Goal: Task Accomplishment & Management: Manage account settings

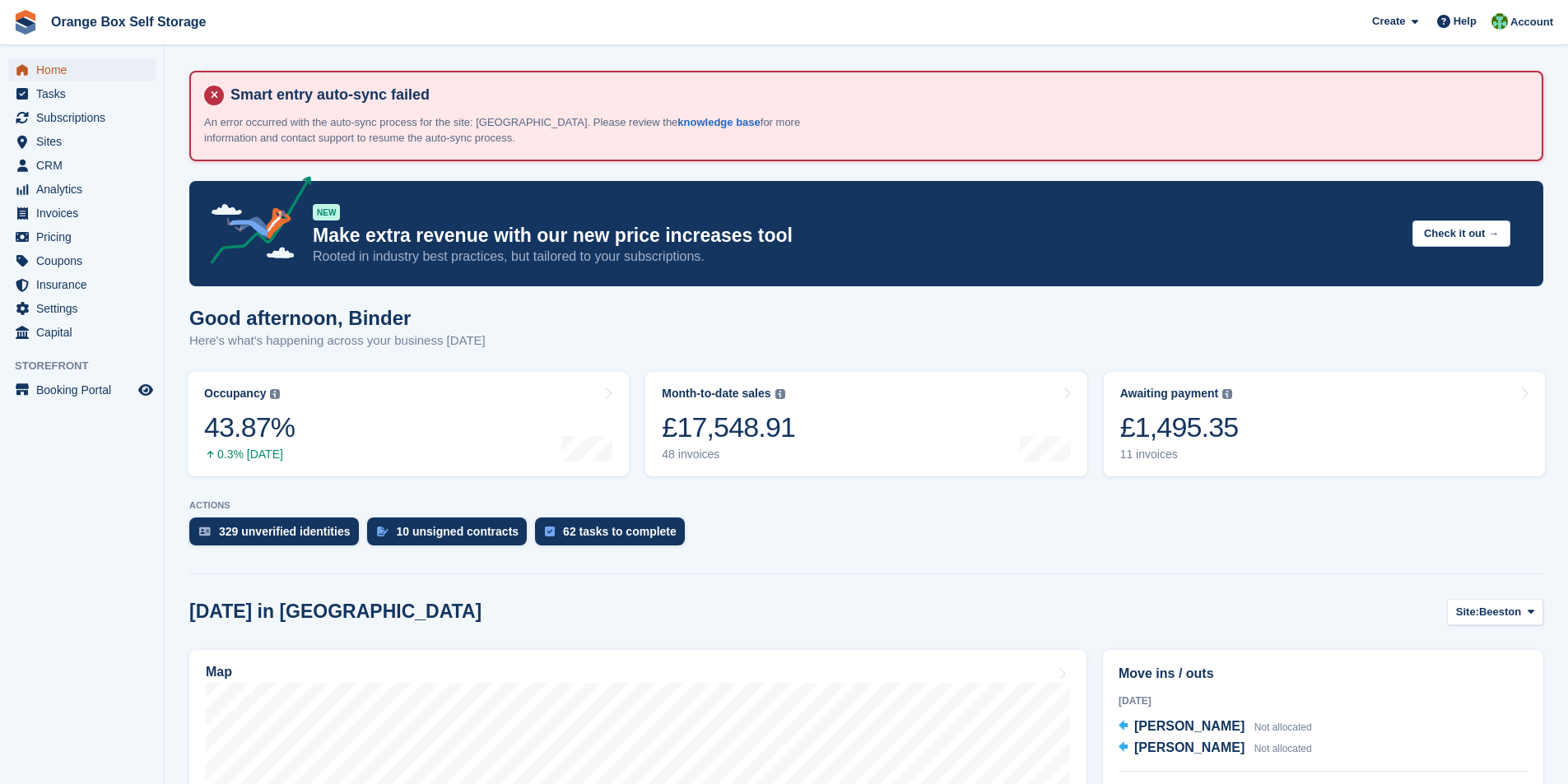
click at [60, 67] on span "Home" at bounding box center [85, 70] width 99 height 23
click at [49, 161] on span "CRM" at bounding box center [85, 166] width 99 height 23
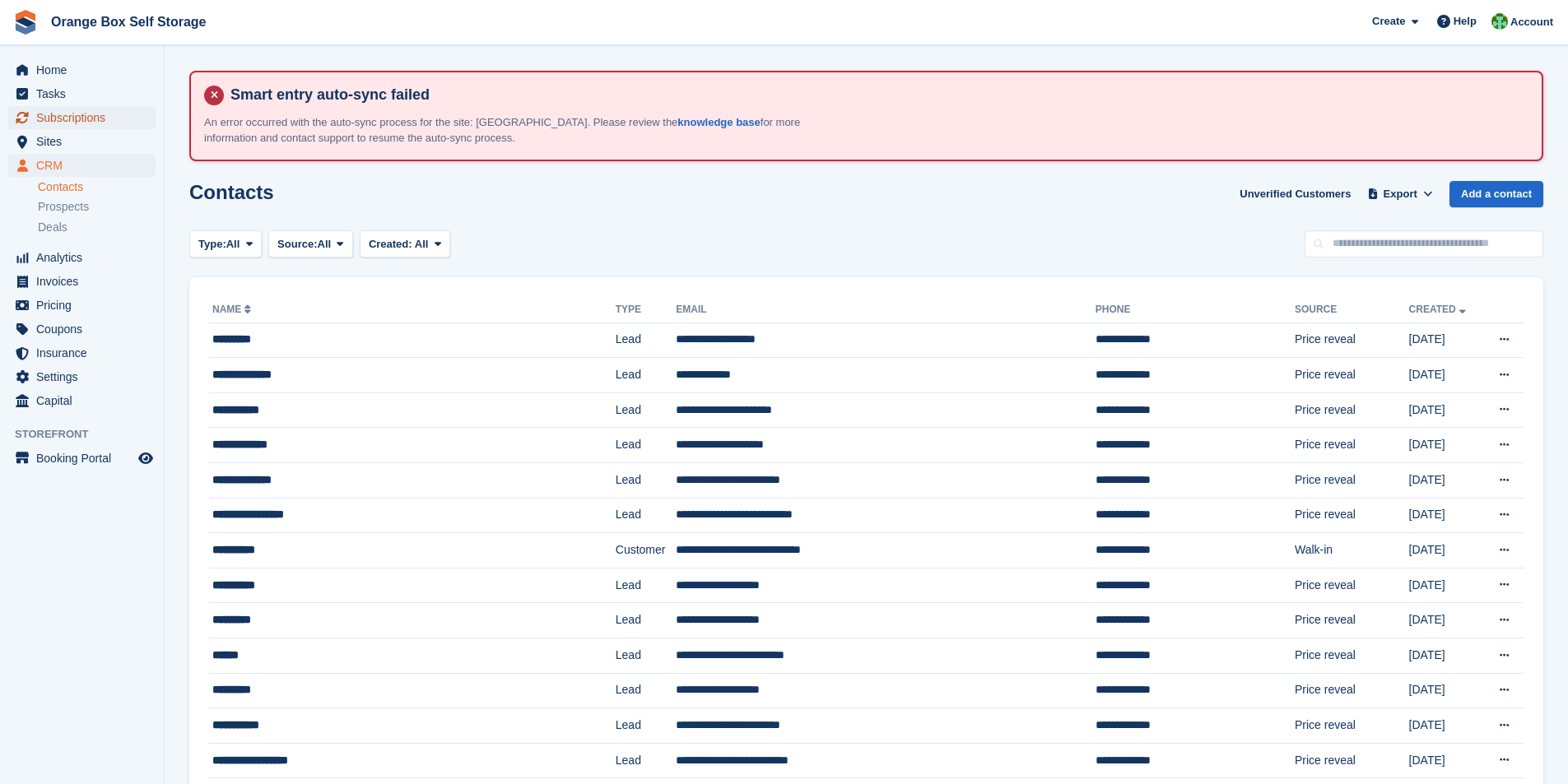
click at [49, 114] on span "Subscriptions" at bounding box center [85, 117] width 99 height 23
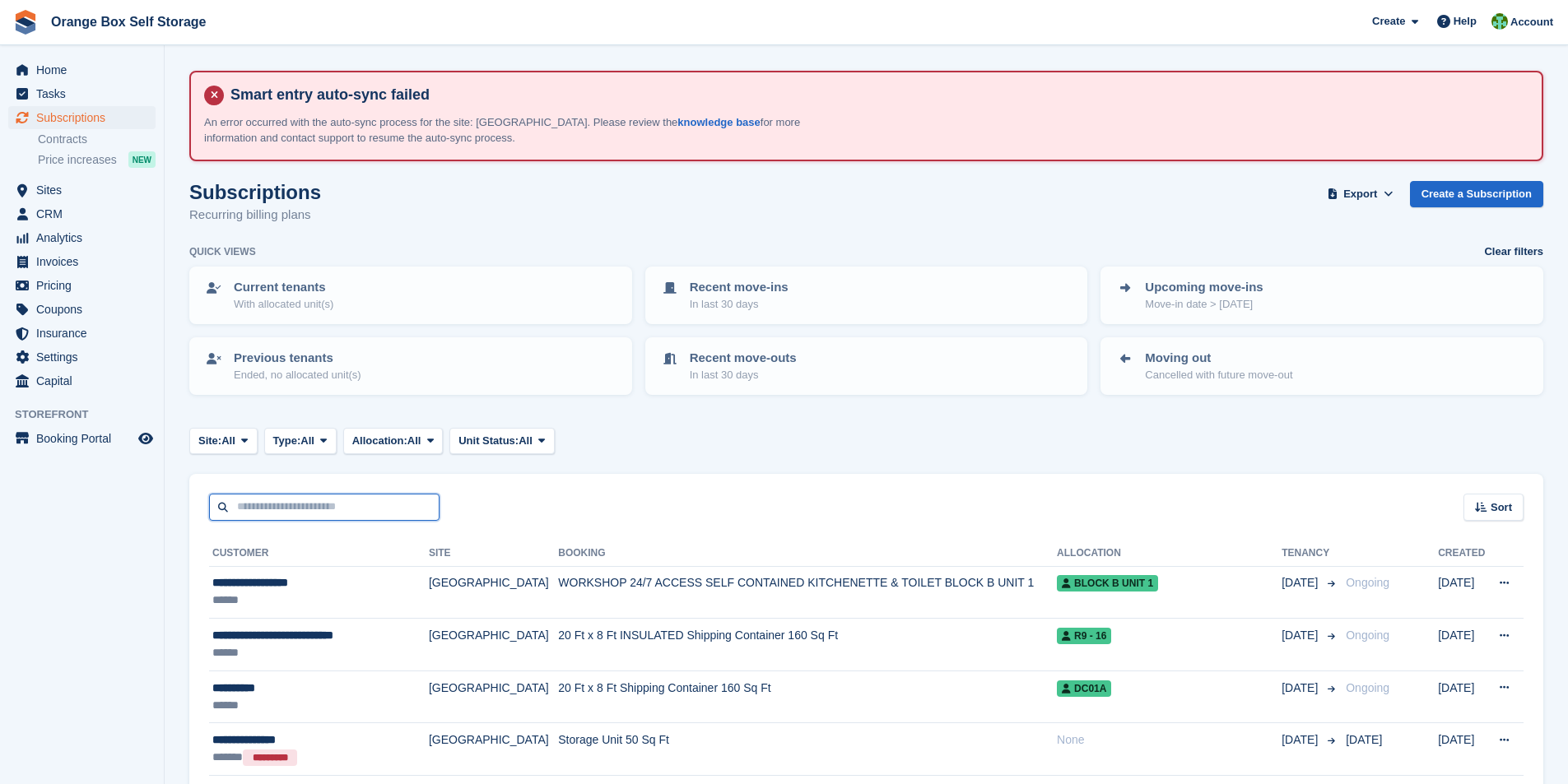
click at [291, 502] on input "text" at bounding box center [324, 507] width 230 height 27
type input "****"
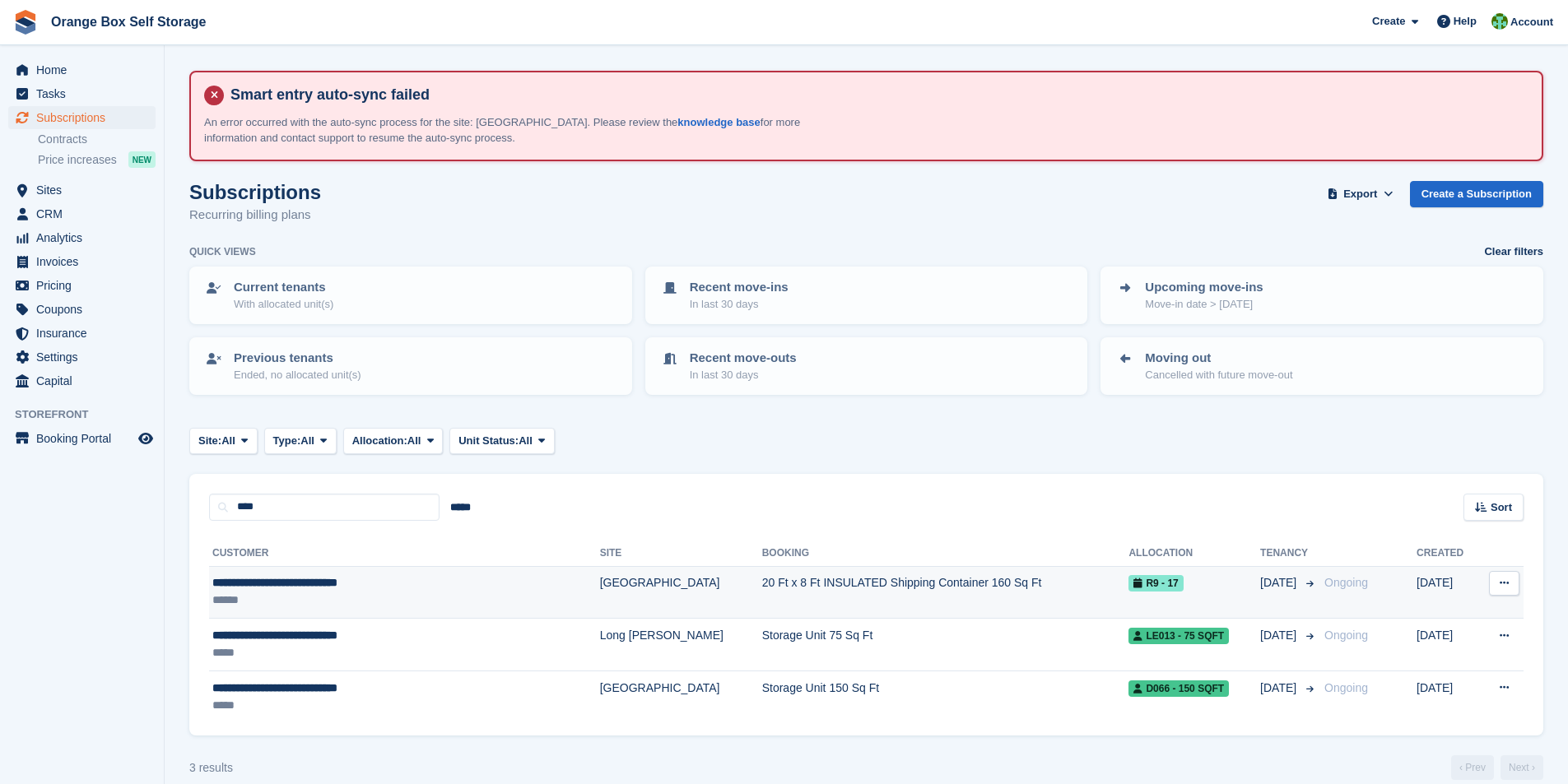
click at [291, 585] on div "**********" at bounding box center [359, 583] width 294 height 18
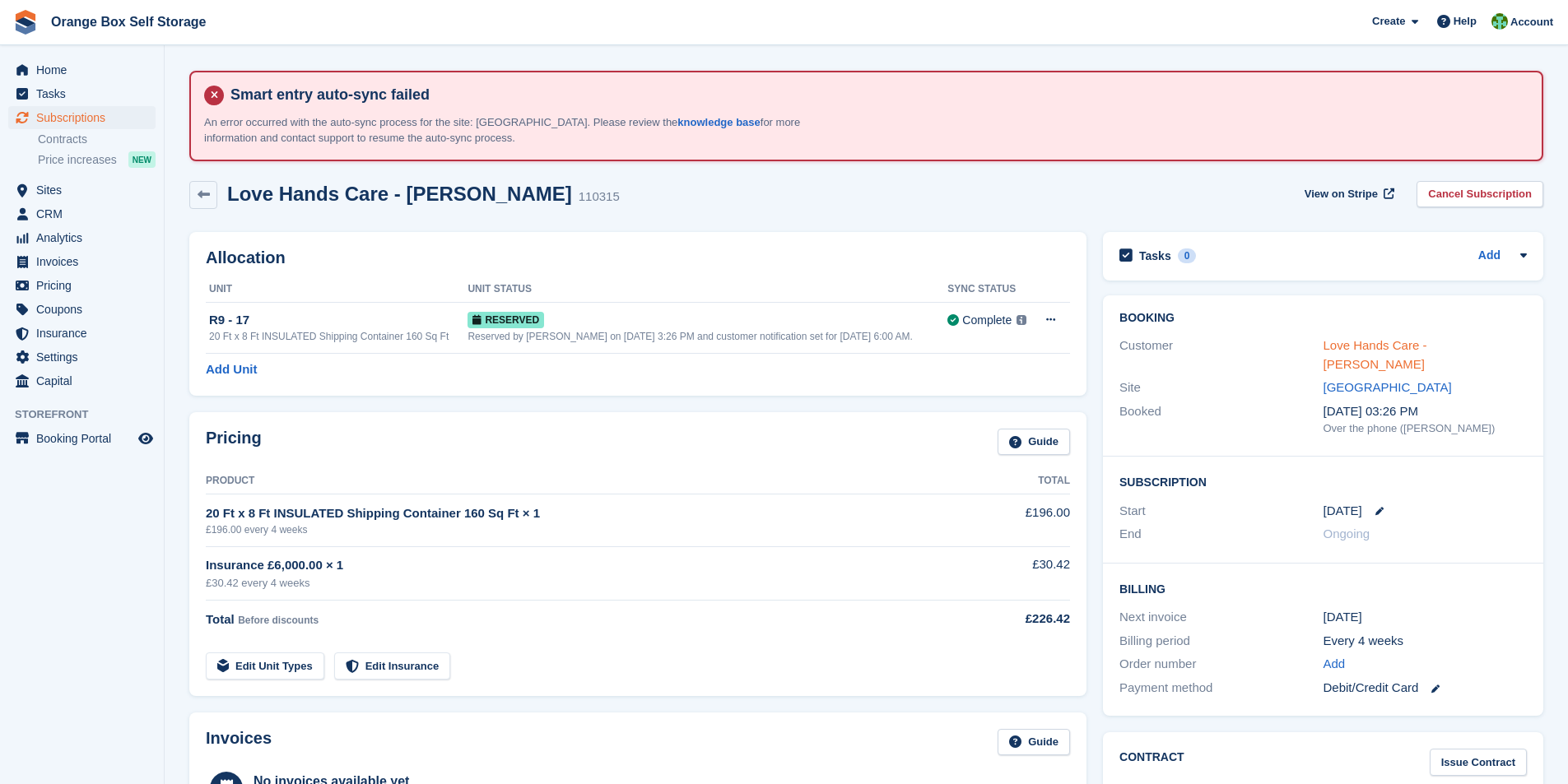
click at [1367, 345] on link "Love Hands Care - Eunice Mwale" at bounding box center [1375, 355] width 103 height 33
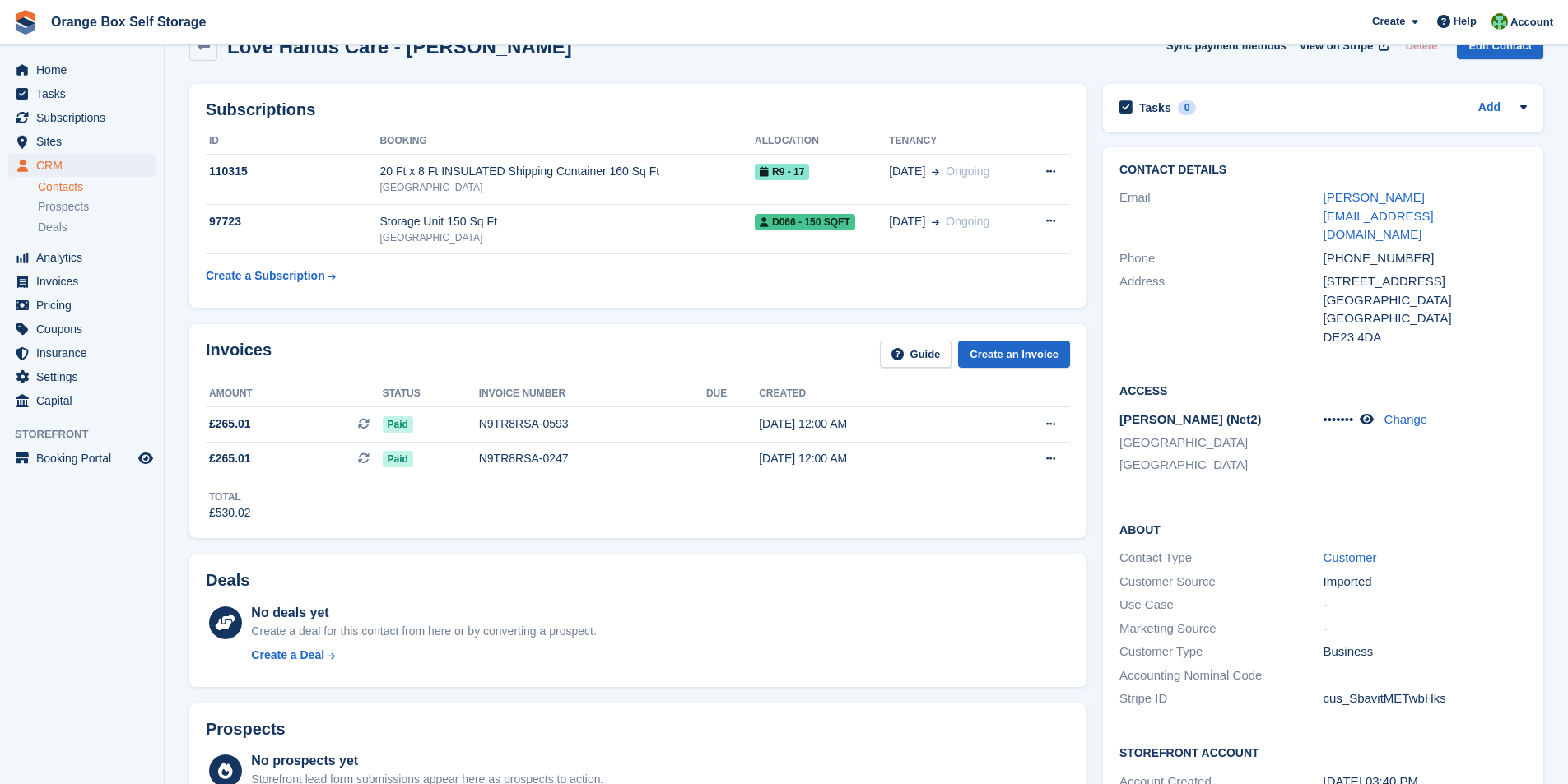
scroll to position [165, 0]
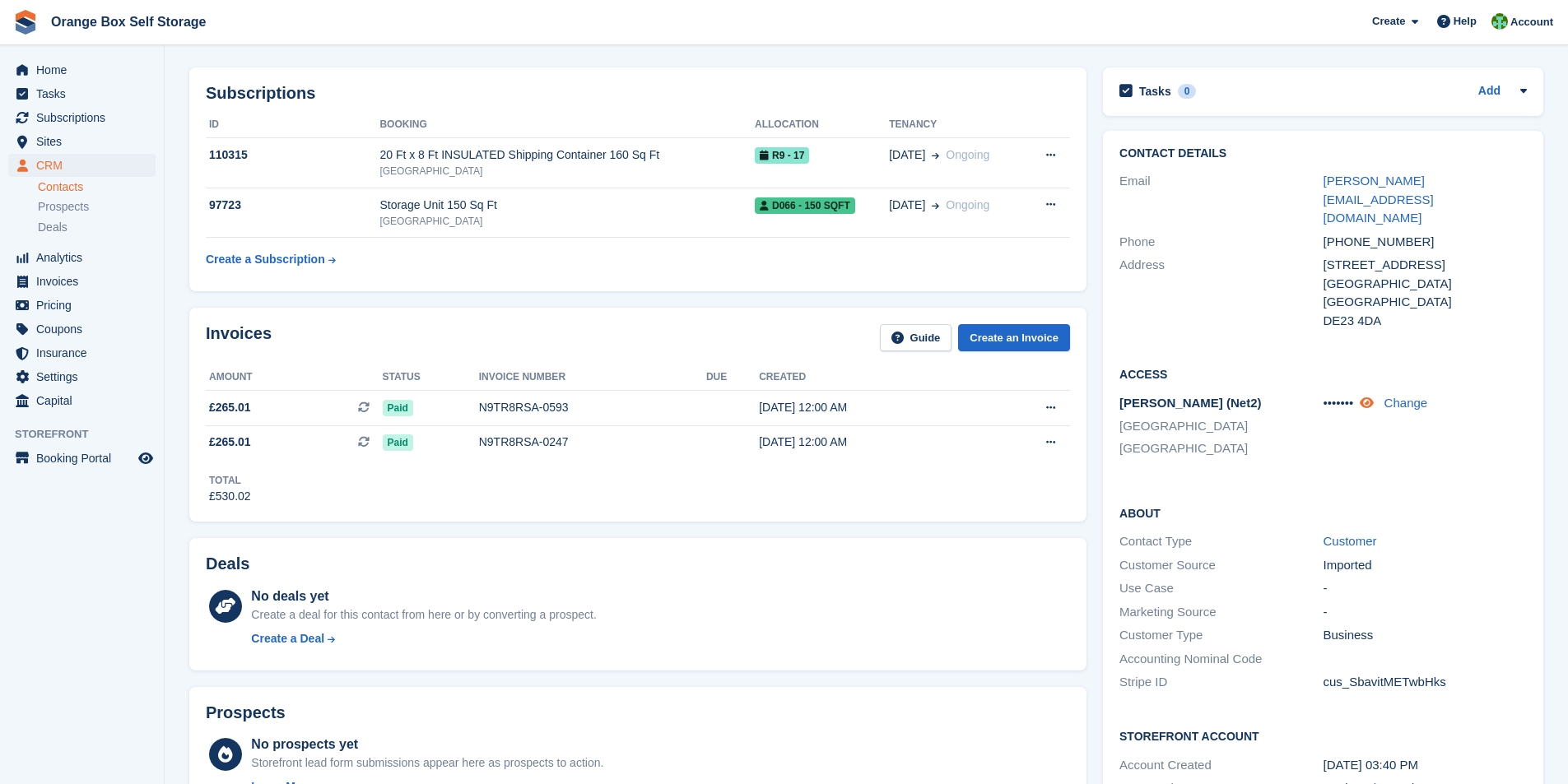
click at [1368, 397] on icon at bounding box center [1367, 403] width 14 height 12
click at [895, 548] on div "Deals No deals yet Create a deal for this contact from here or by converting a …" at bounding box center [638, 604] width 897 height 132
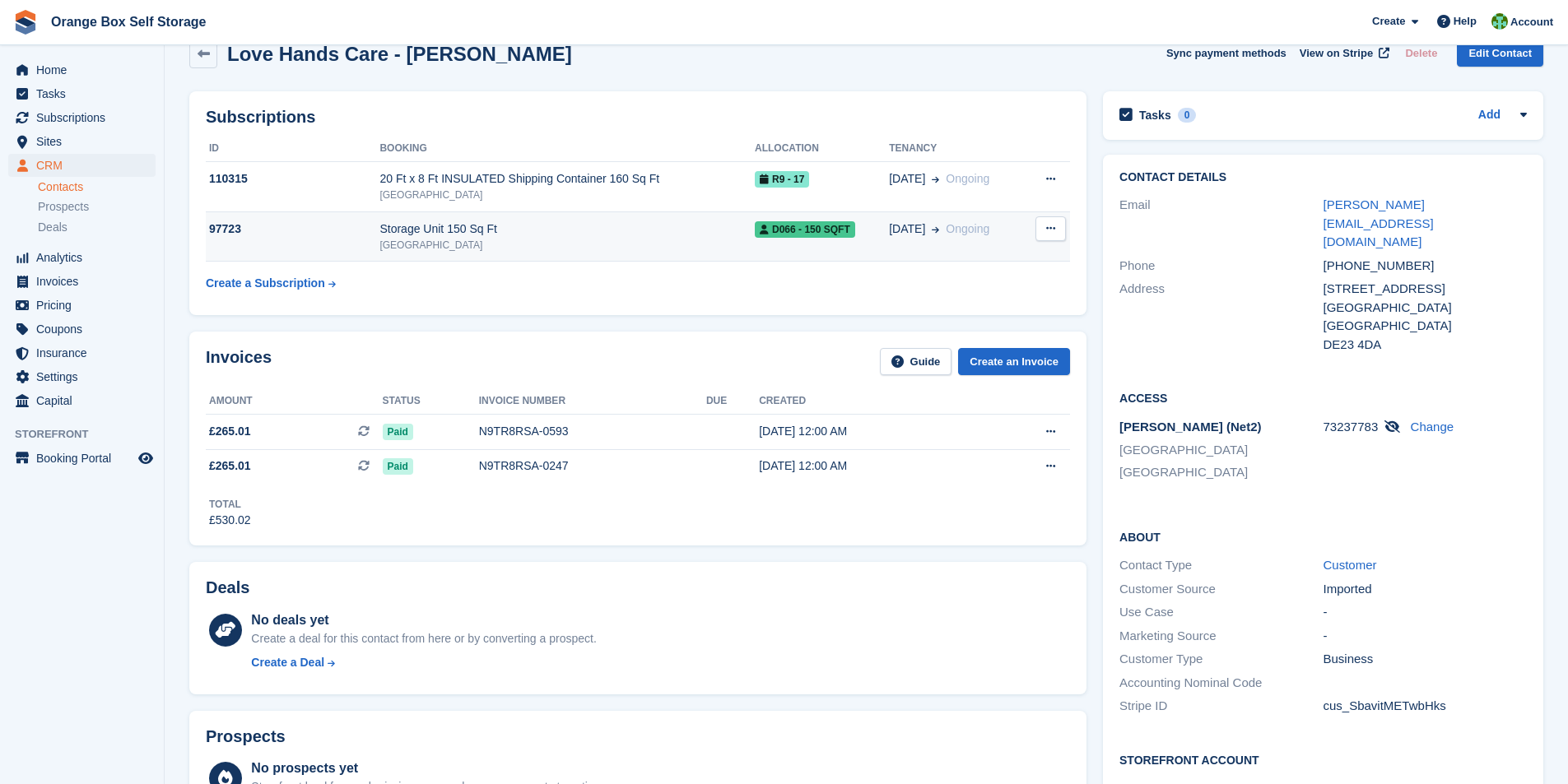
scroll to position [0, 0]
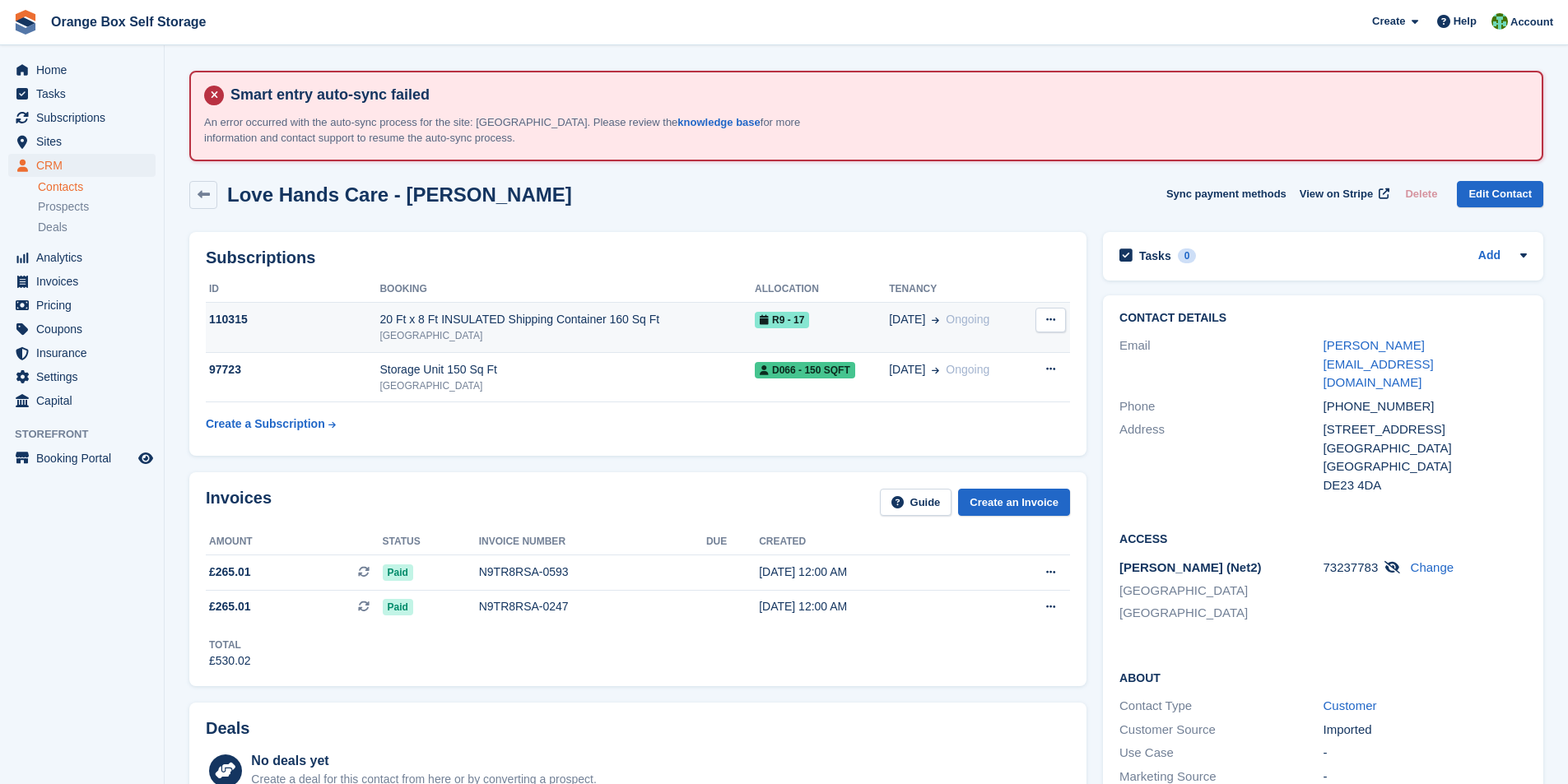
click at [575, 327] on div "20 Ft x 8 Ft INSULATED Shipping Container 160 Sq Ft" at bounding box center [567, 320] width 375 height 18
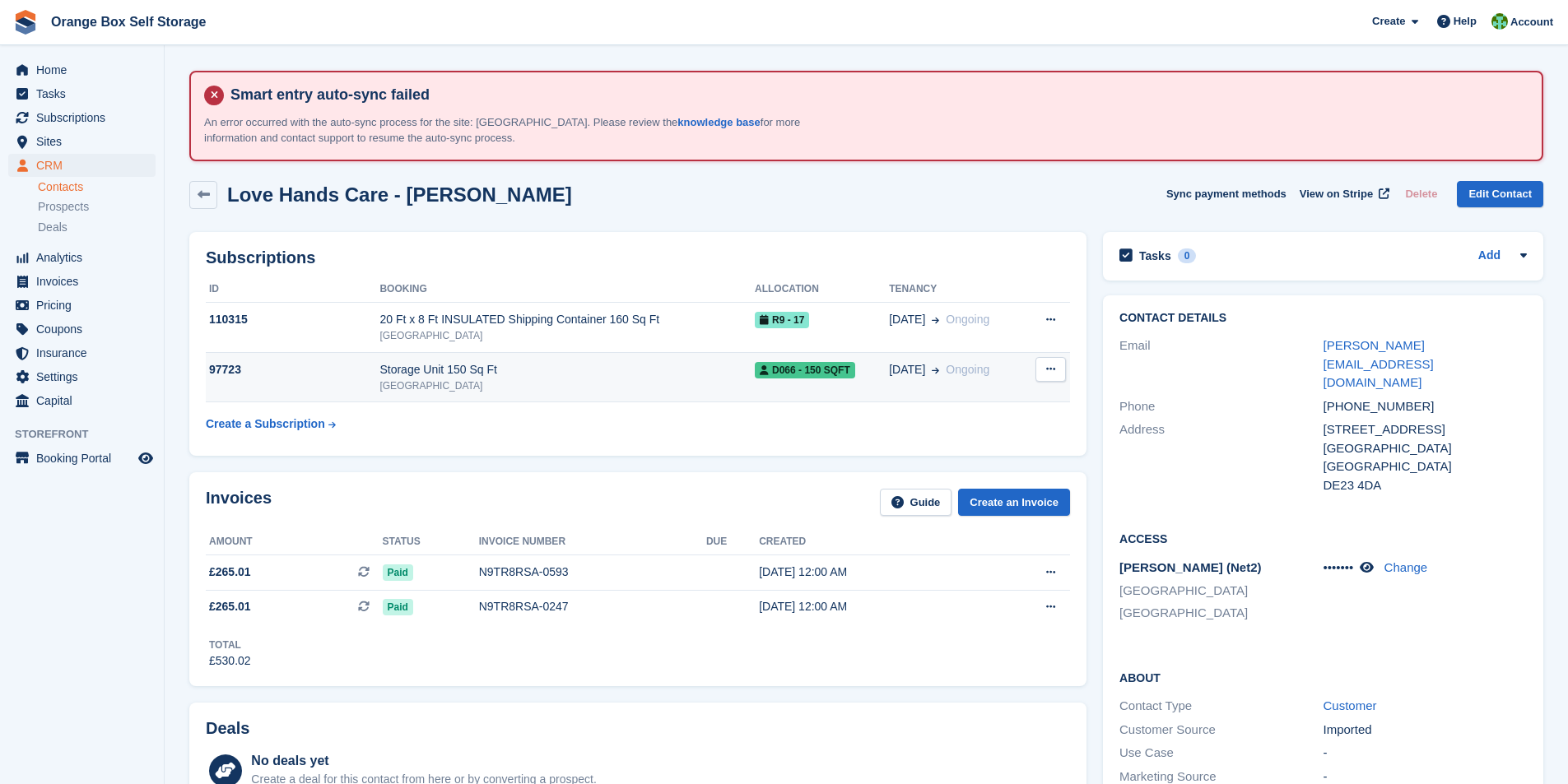
click at [480, 375] on div "Storage Unit 150 Sq Ft" at bounding box center [567, 370] width 375 height 18
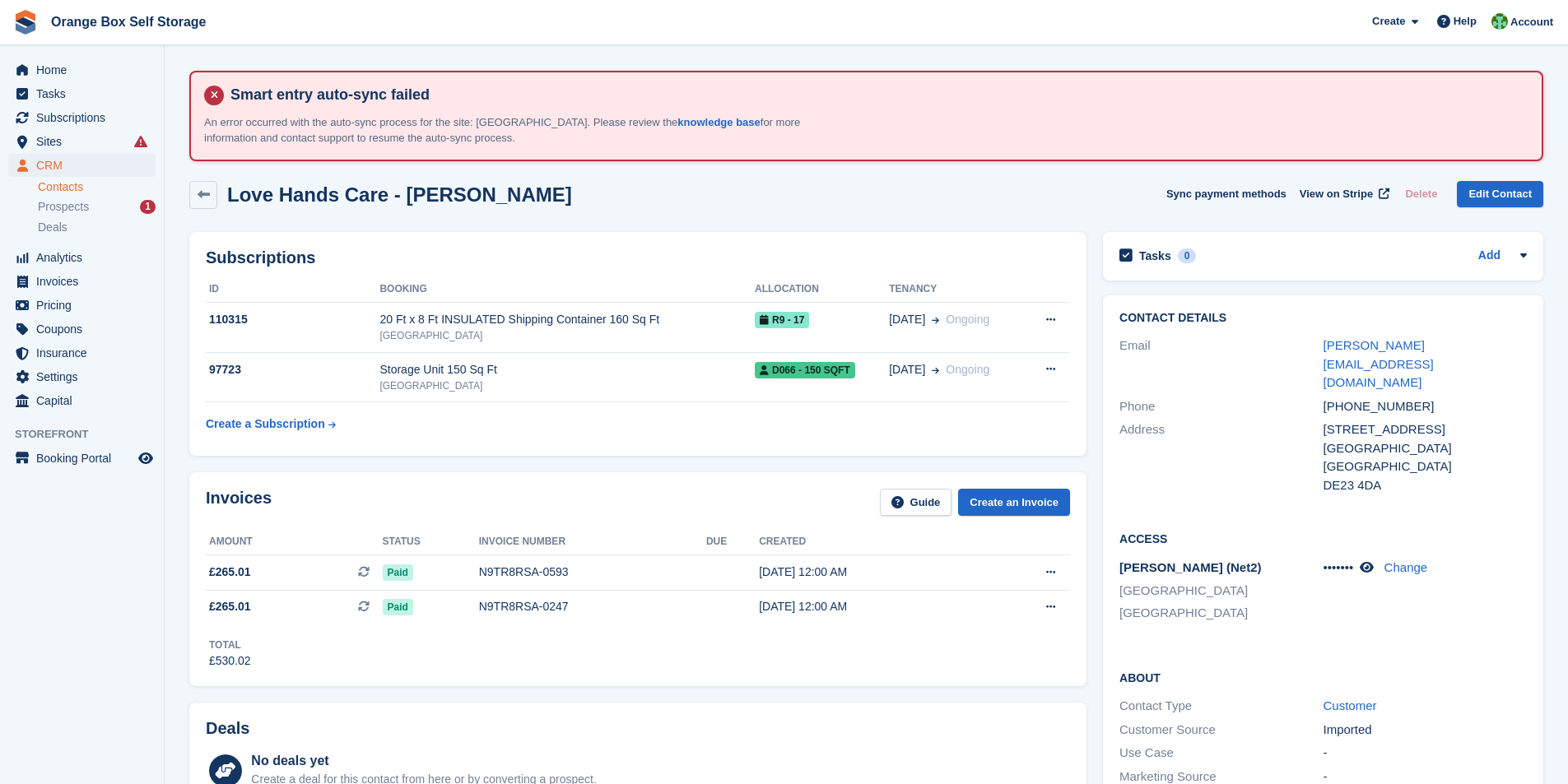
click at [142, 142] on icon at bounding box center [140, 141] width 13 height 13
click at [86, 143] on span "Sites" at bounding box center [85, 141] width 99 height 23
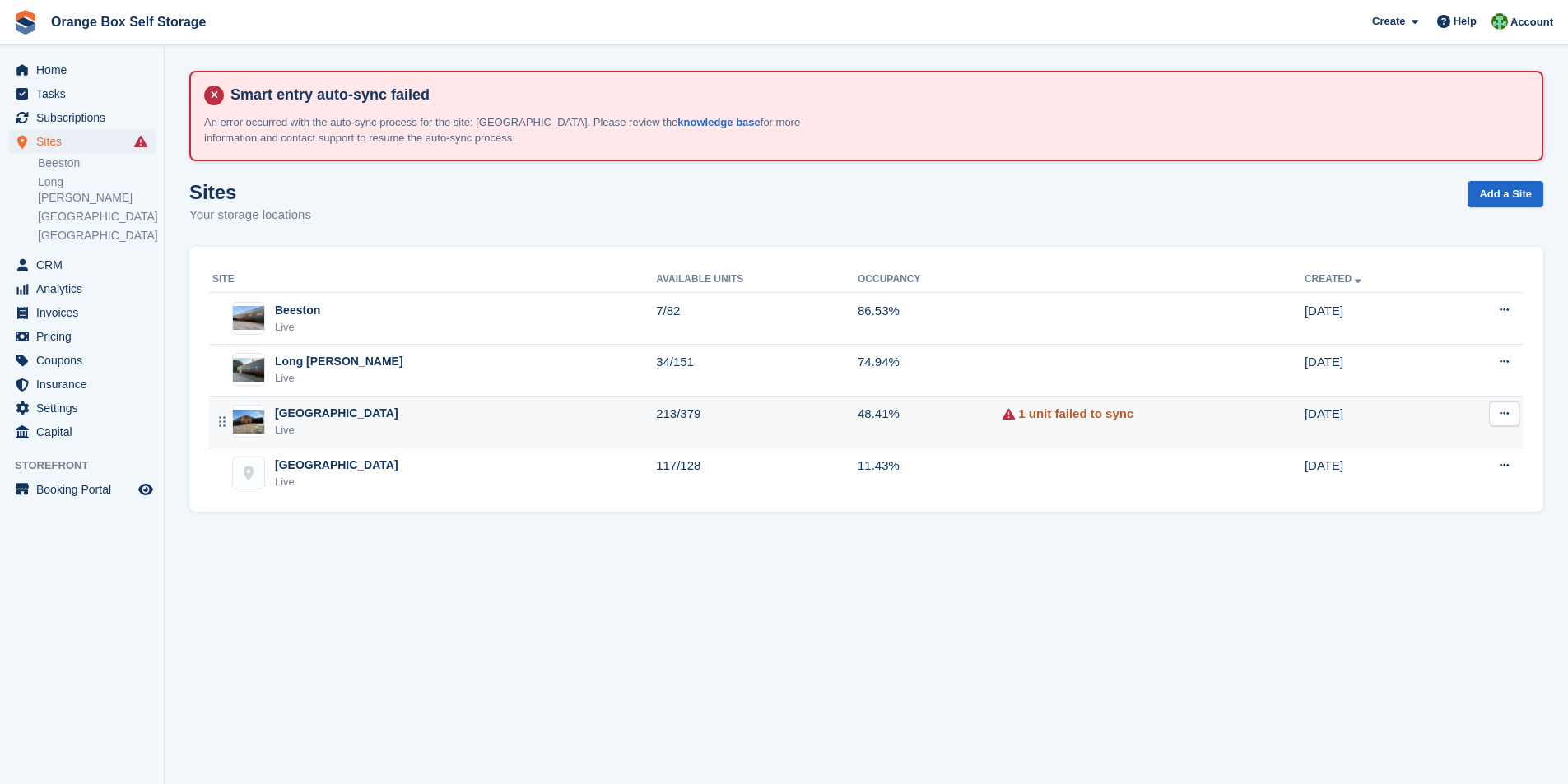
click at [1040, 414] on link "1 unit failed to sync" at bounding box center [1076, 414] width 116 height 19
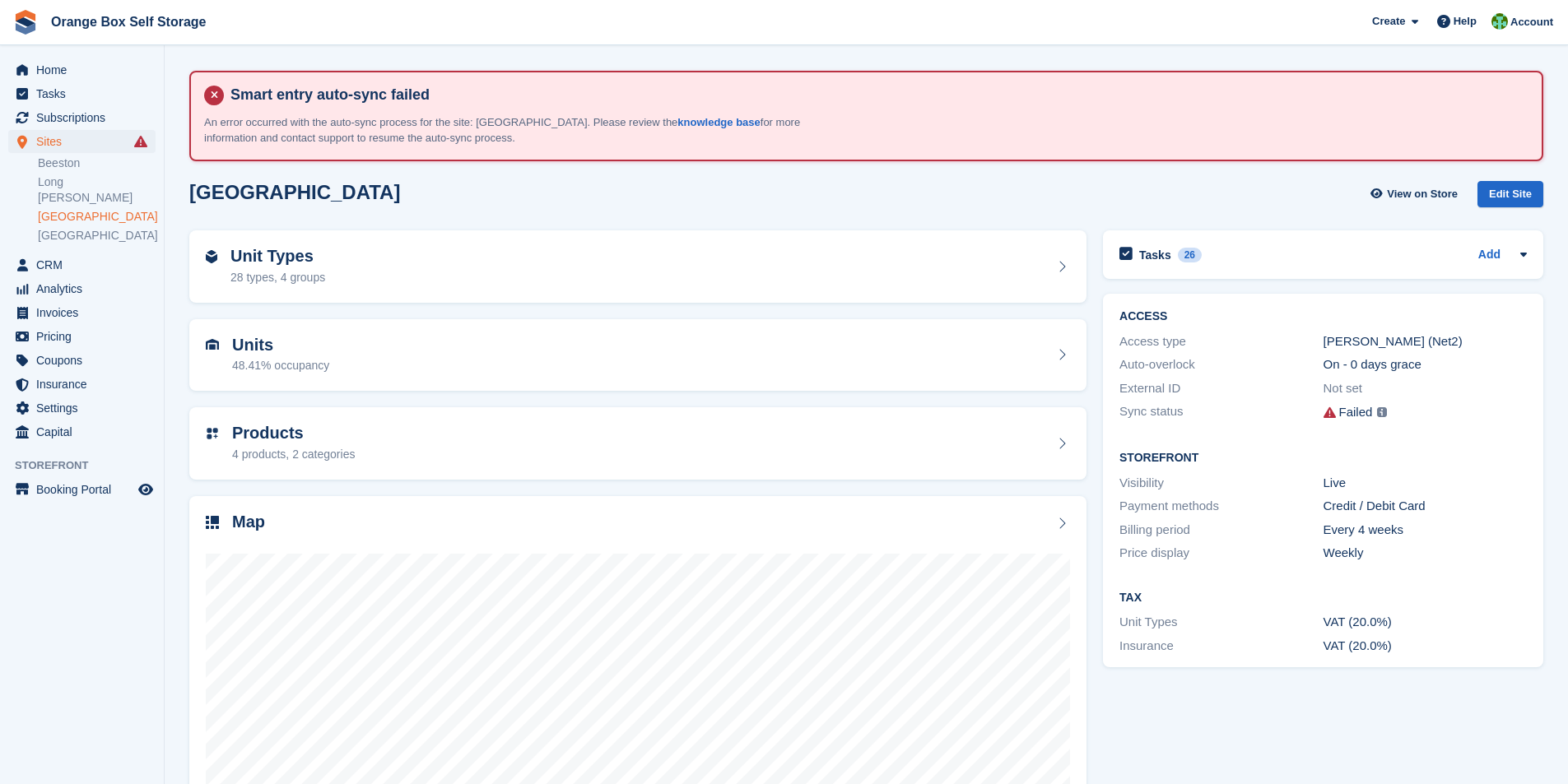
click at [1362, 413] on div "Failed" at bounding box center [1356, 413] width 34 height 19
click at [1380, 414] on img at bounding box center [1381, 412] width 10 height 10
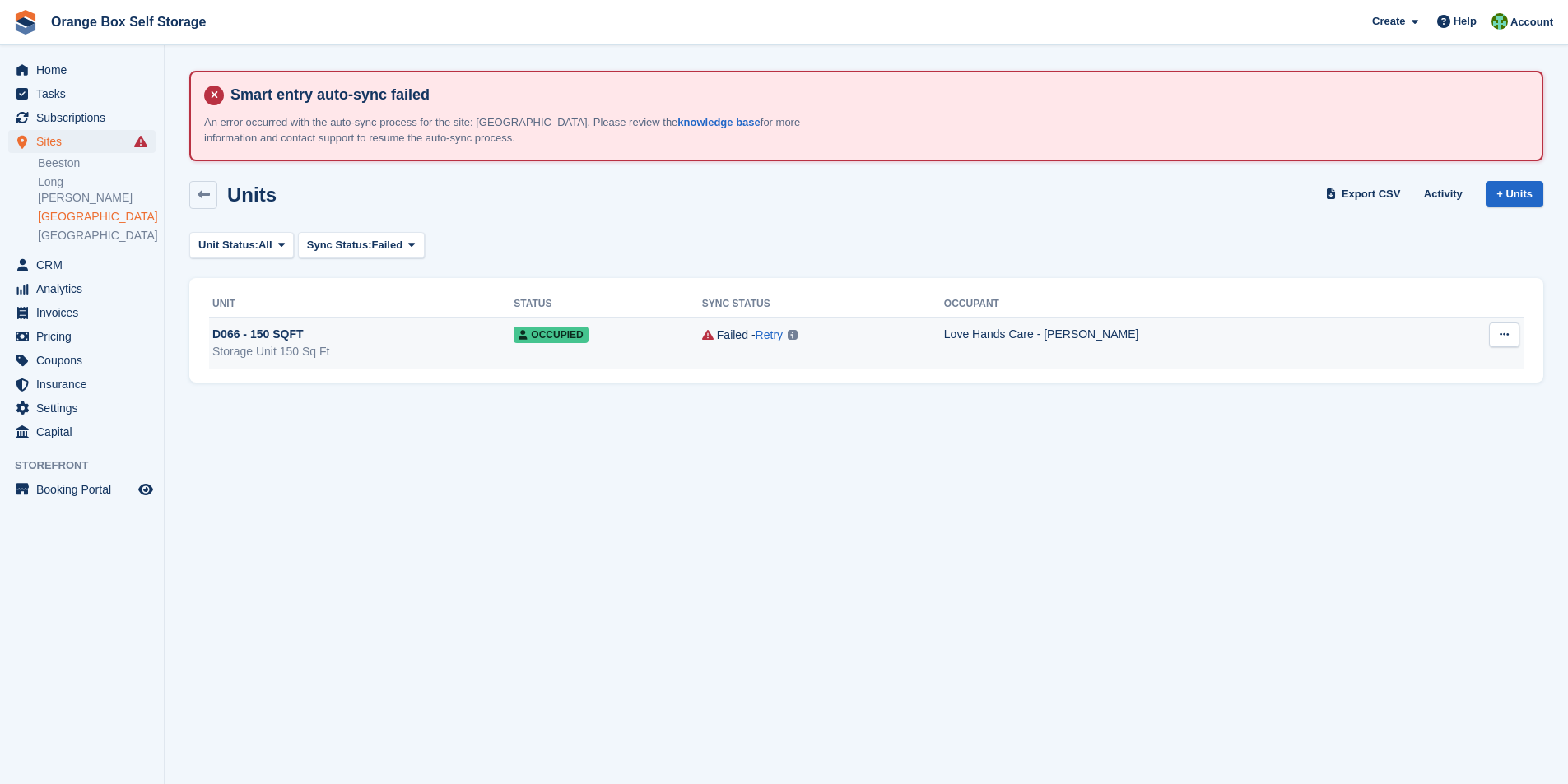
click at [552, 337] on span "Occupied" at bounding box center [550, 335] width 74 height 17
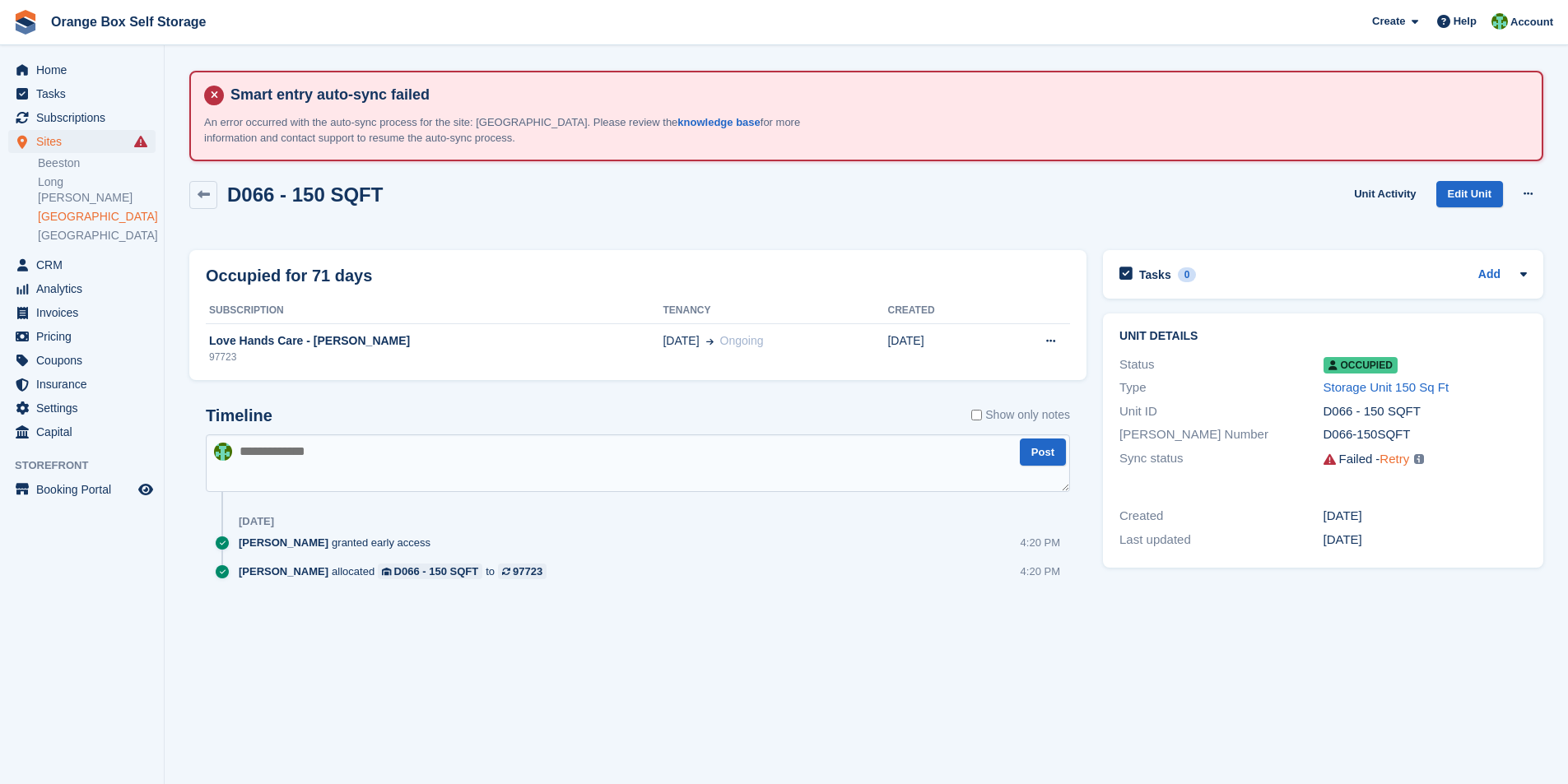
click at [1390, 463] on link "Retry" at bounding box center [1395, 459] width 30 height 14
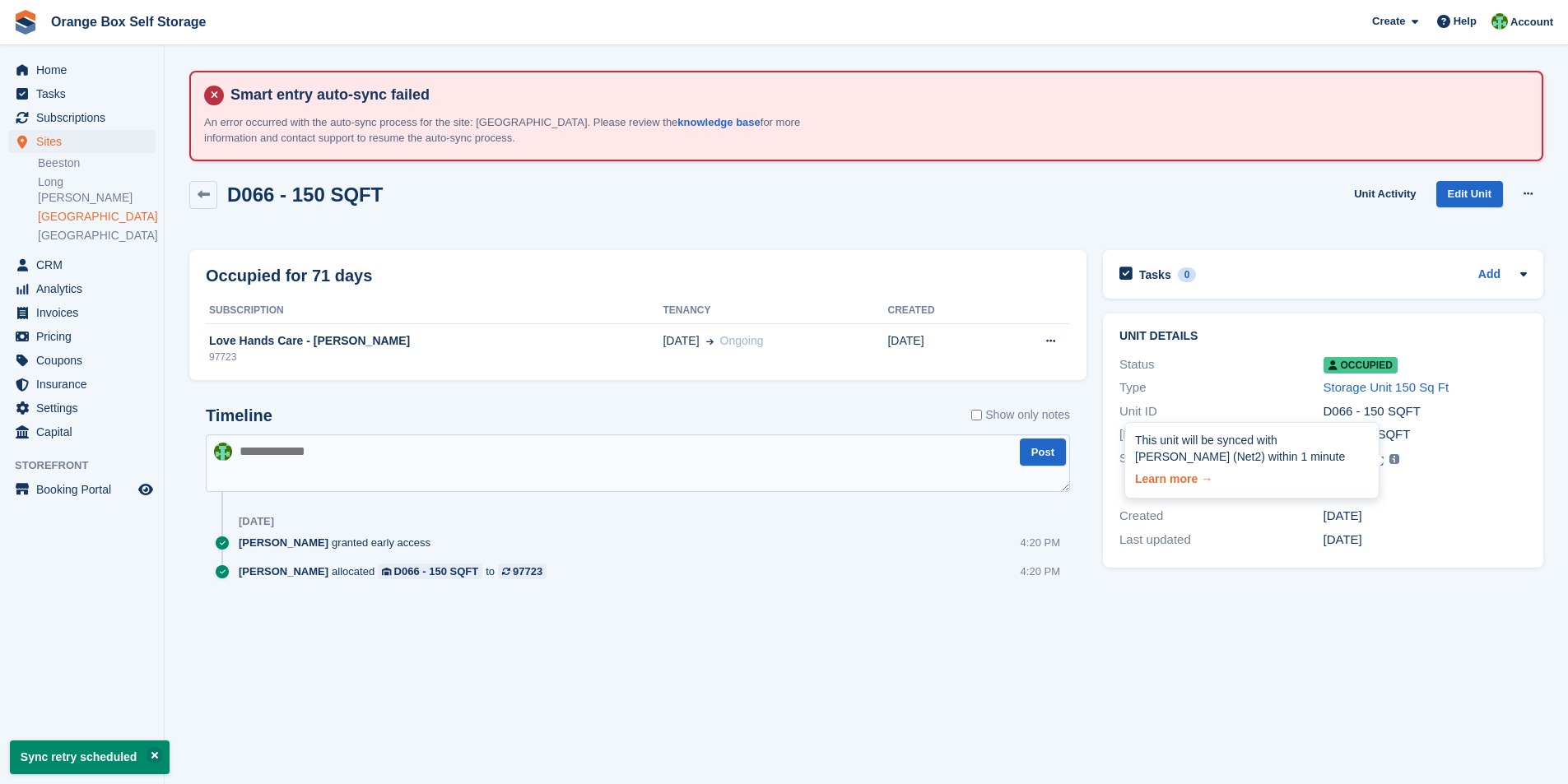
click at [1165, 477] on link "Learn more →" at bounding box center [1252, 477] width 234 height 23
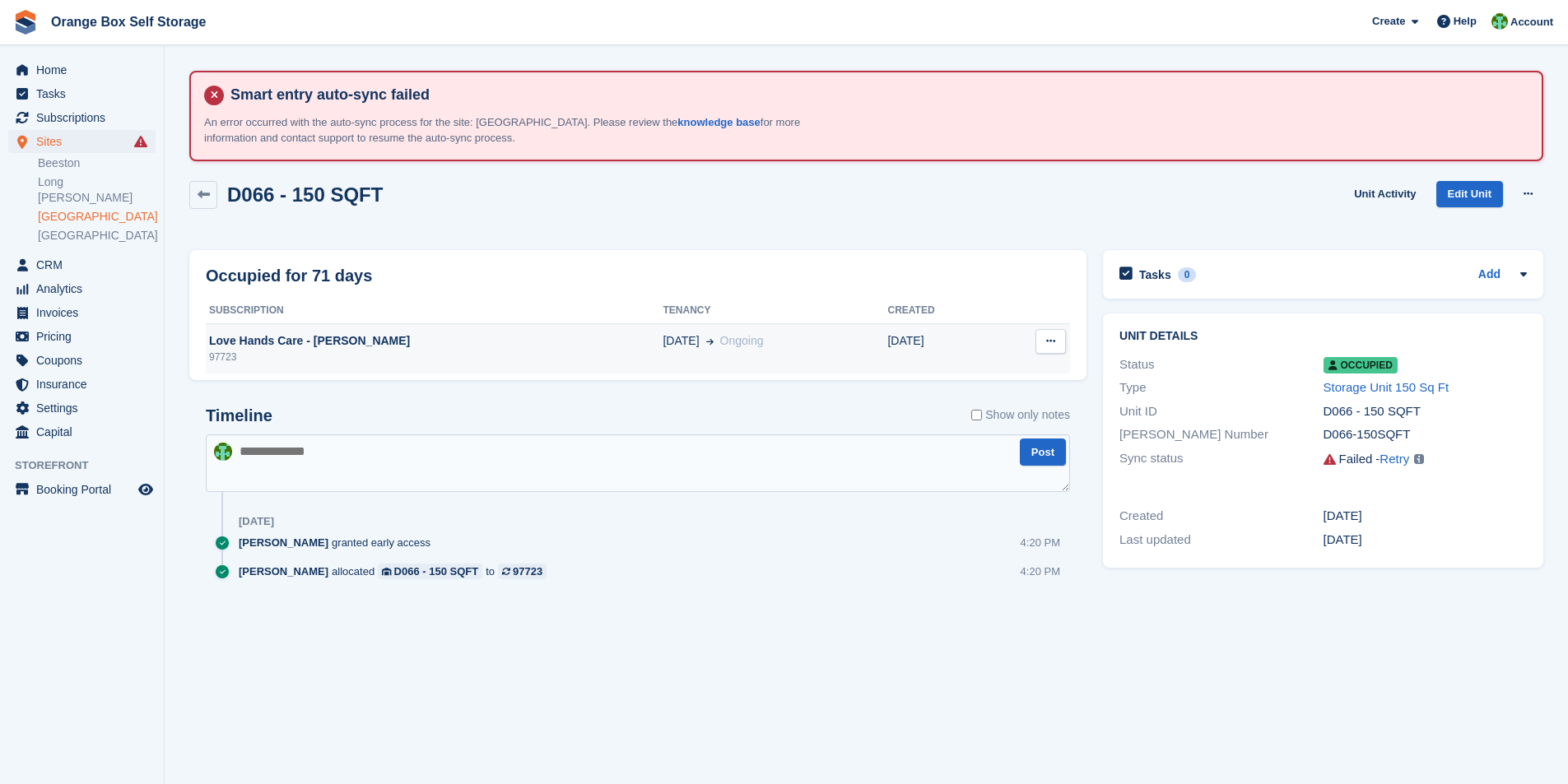
click at [289, 343] on div "Love Hands Care - [PERSON_NAME]" at bounding box center [434, 342] width 456 height 18
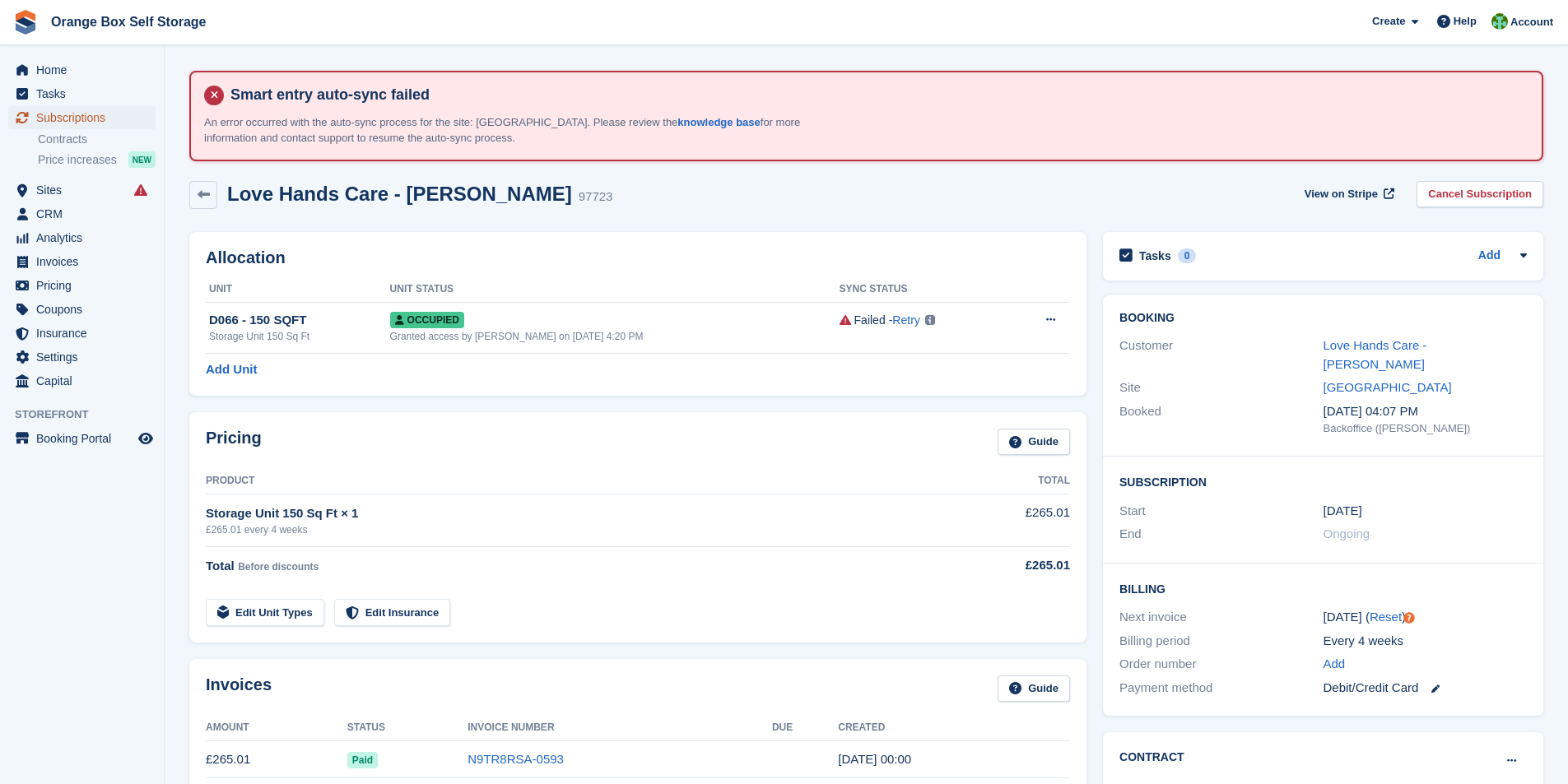
click at [73, 119] on span "Subscriptions" at bounding box center [85, 117] width 99 height 23
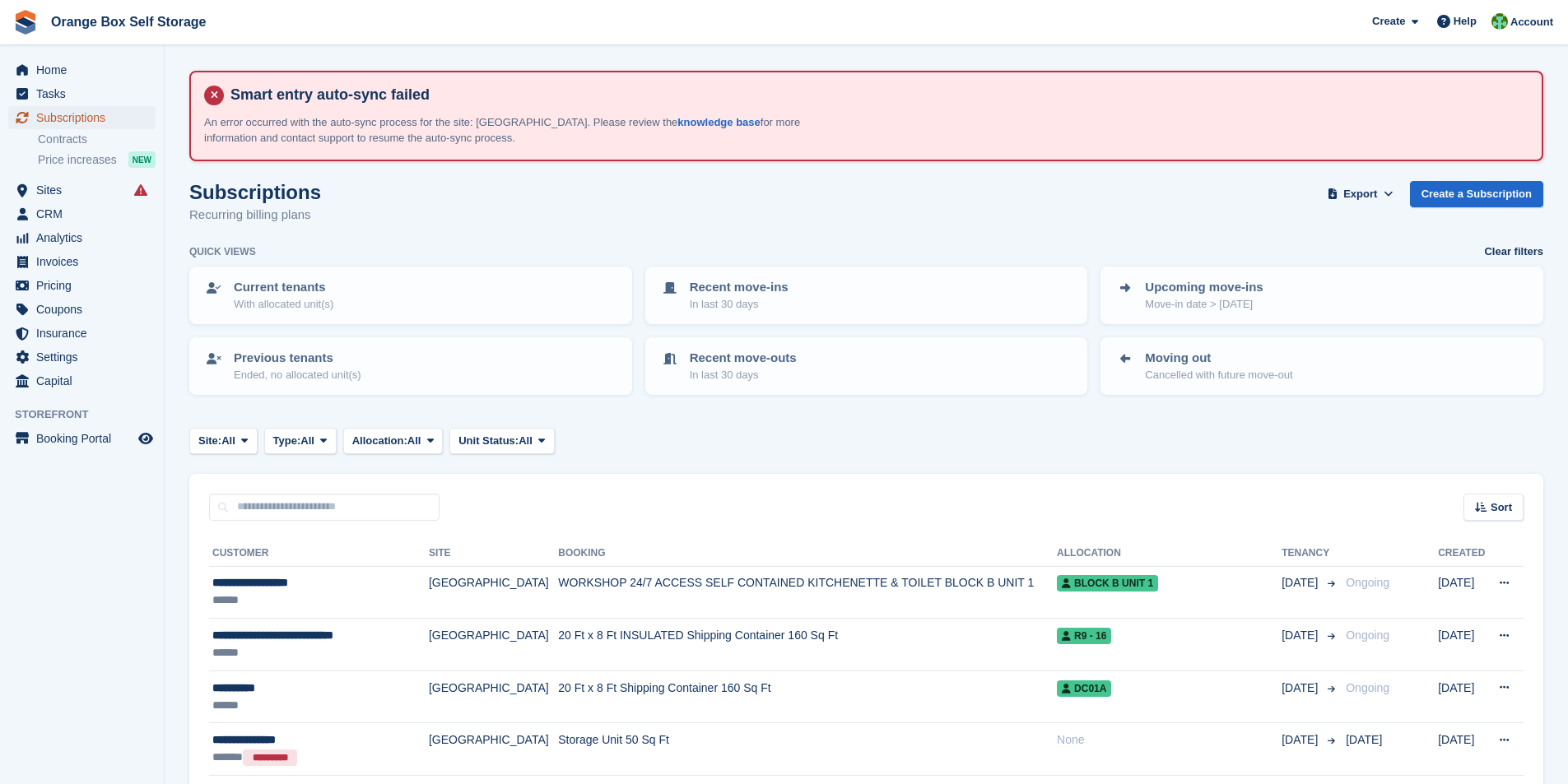
click at [67, 122] on span "Subscriptions" at bounding box center [85, 117] width 99 height 23
click at [291, 504] on input "text" at bounding box center [324, 507] width 230 height 27
type input "***"
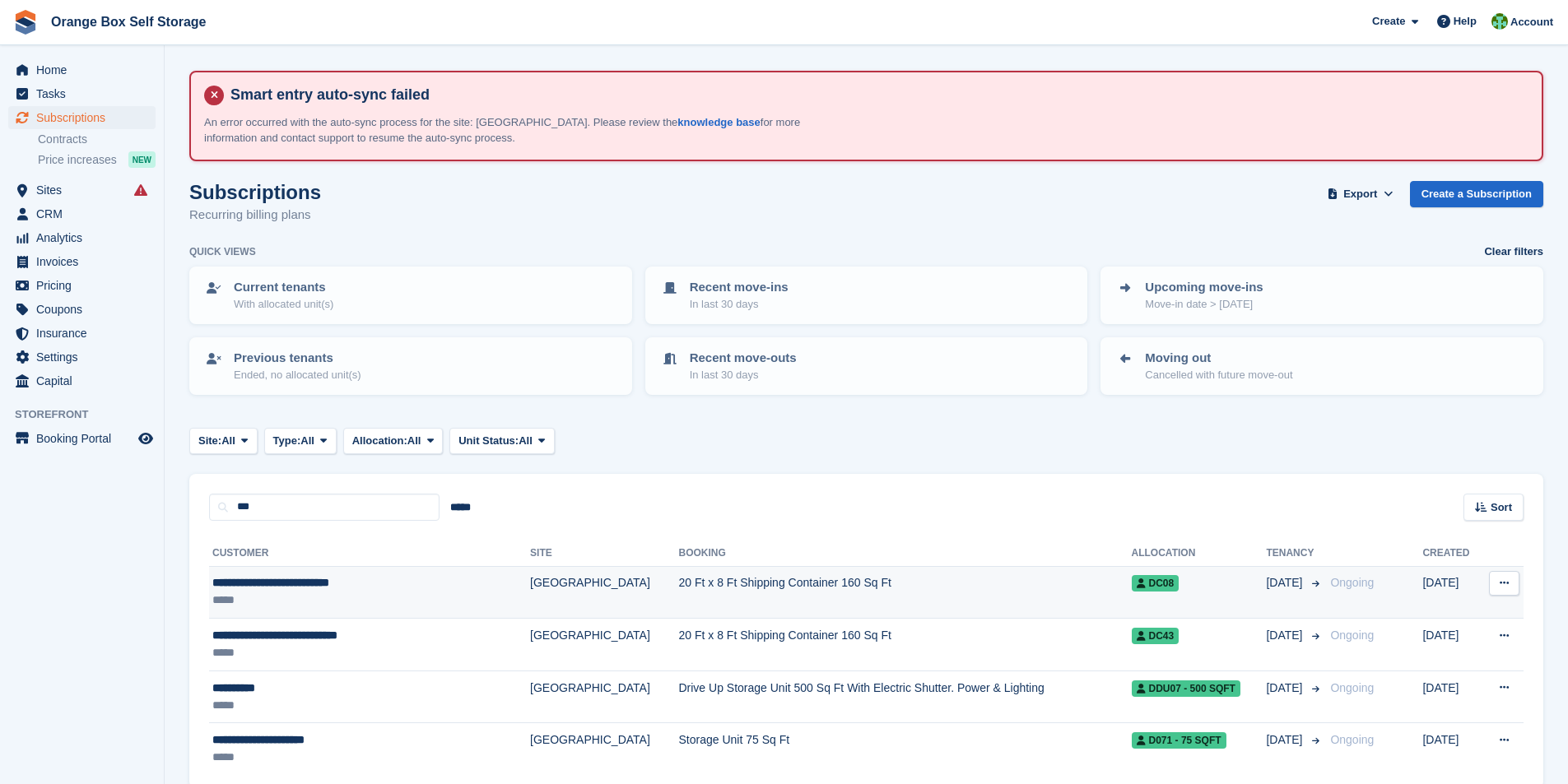
scroll to position [74, 0]
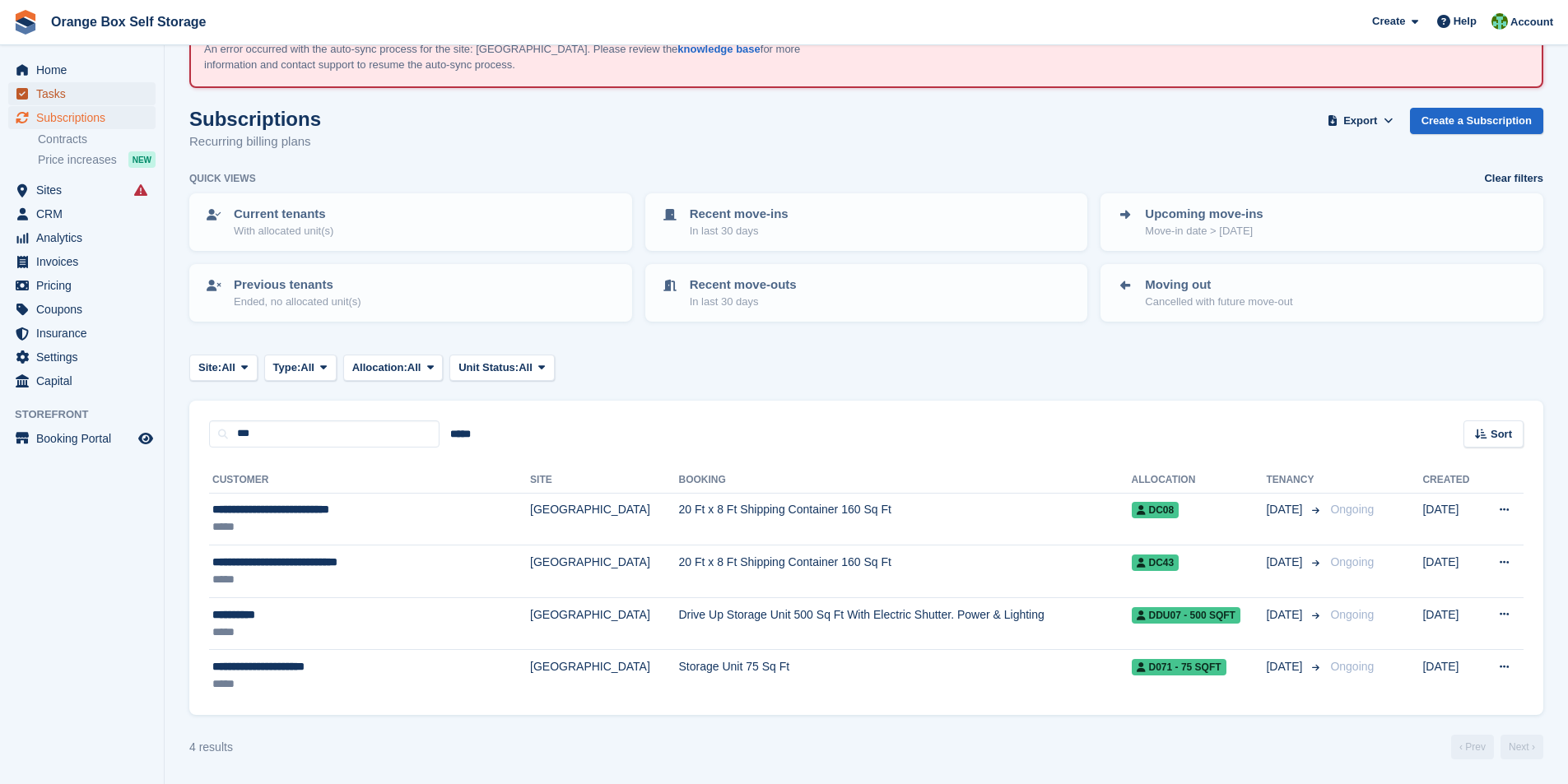
click at [61, 96] on span "Tasks" at bounding box center [85, 94] width 99 height 23
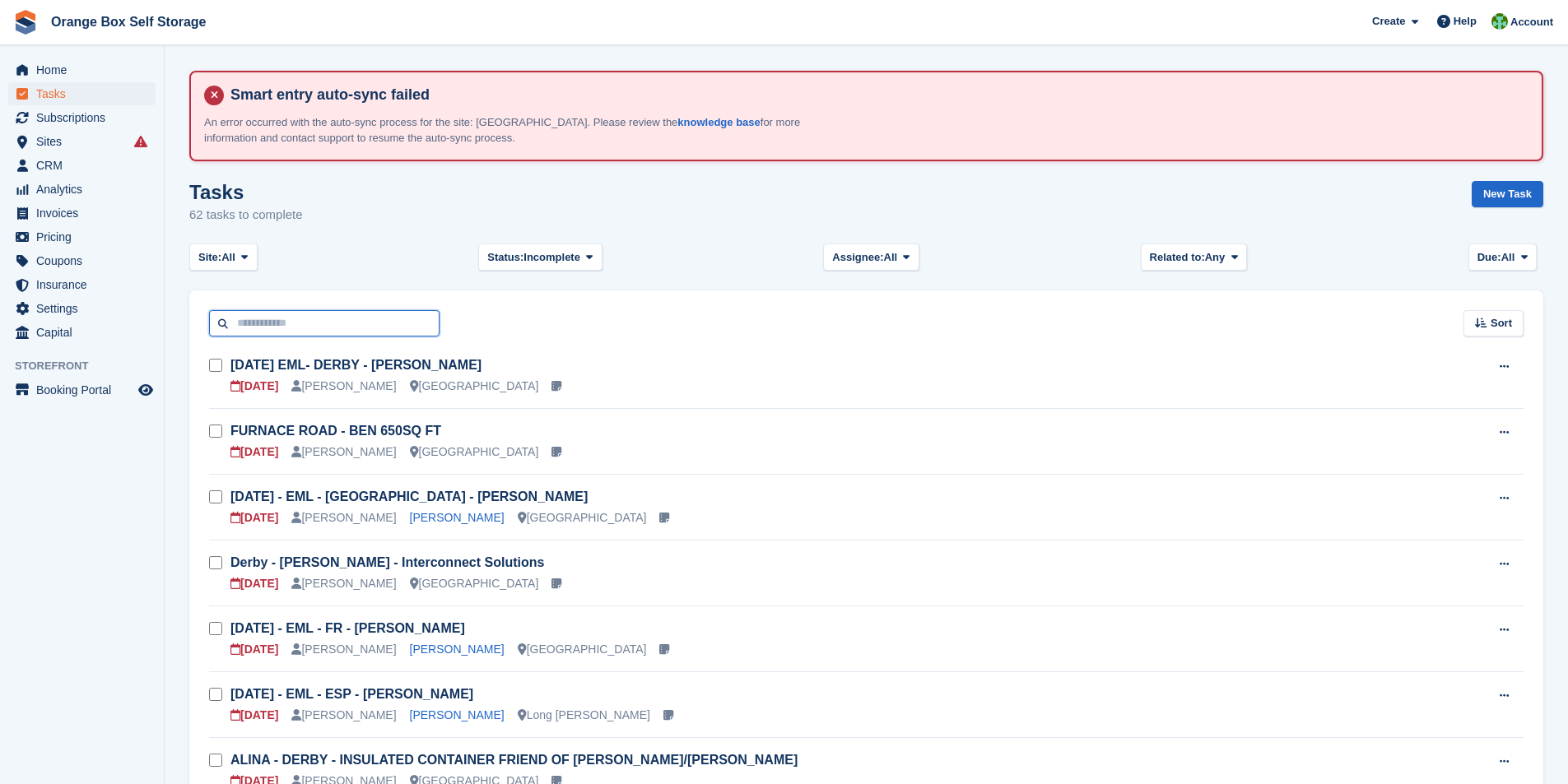
click at [278, 327] on input "text" at bounding box center [324, 323] width 230 height 27
type input "***"
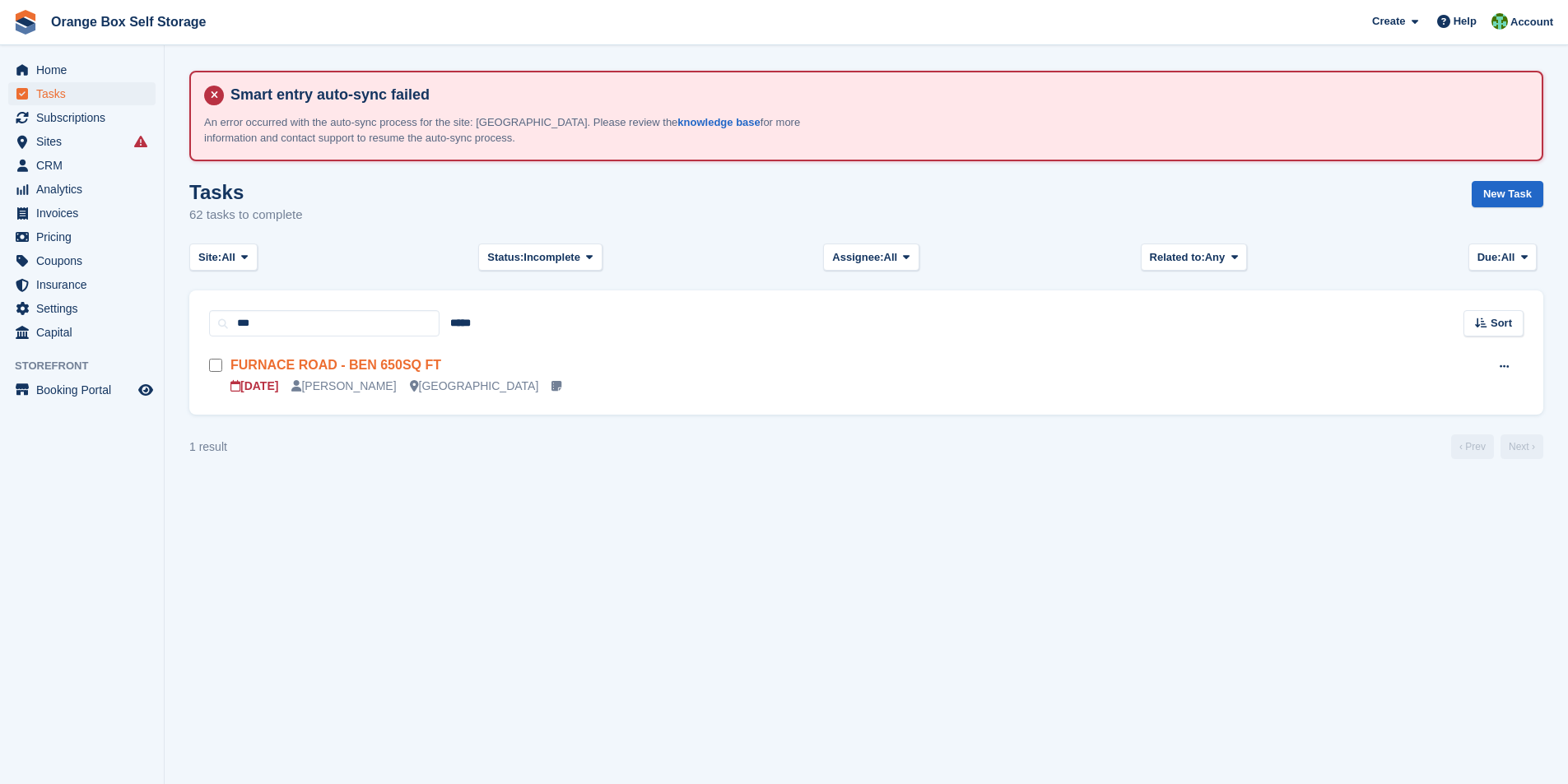
click at [307, 371] on link "FURNACE ROAD - BEN 650SQ FT" at bounding box center [335, 365] width 211 height 14
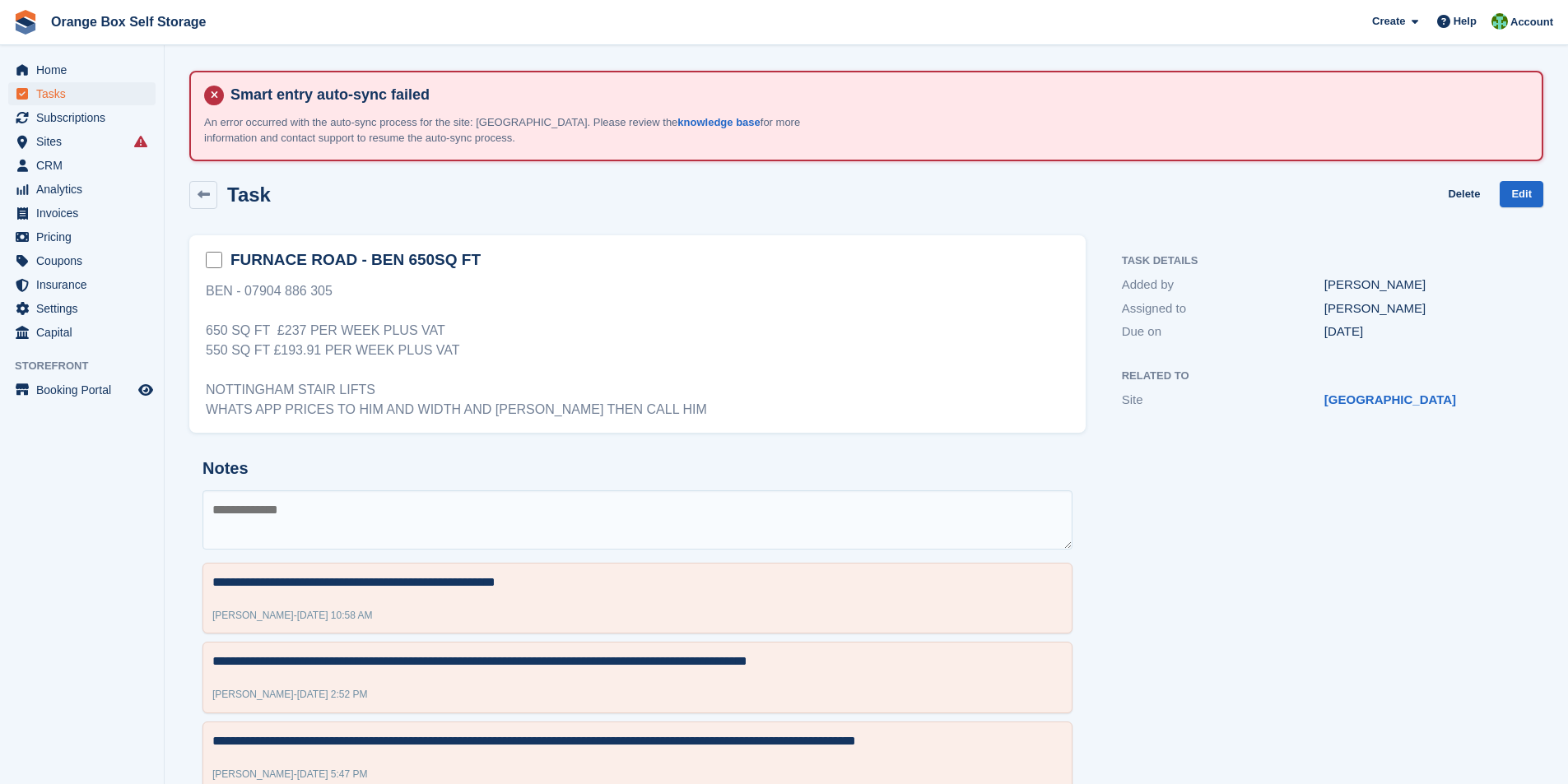
click at [359, 522] on textarea at bounding box center [637, 520] width 870 height 60
type textarea "**********"
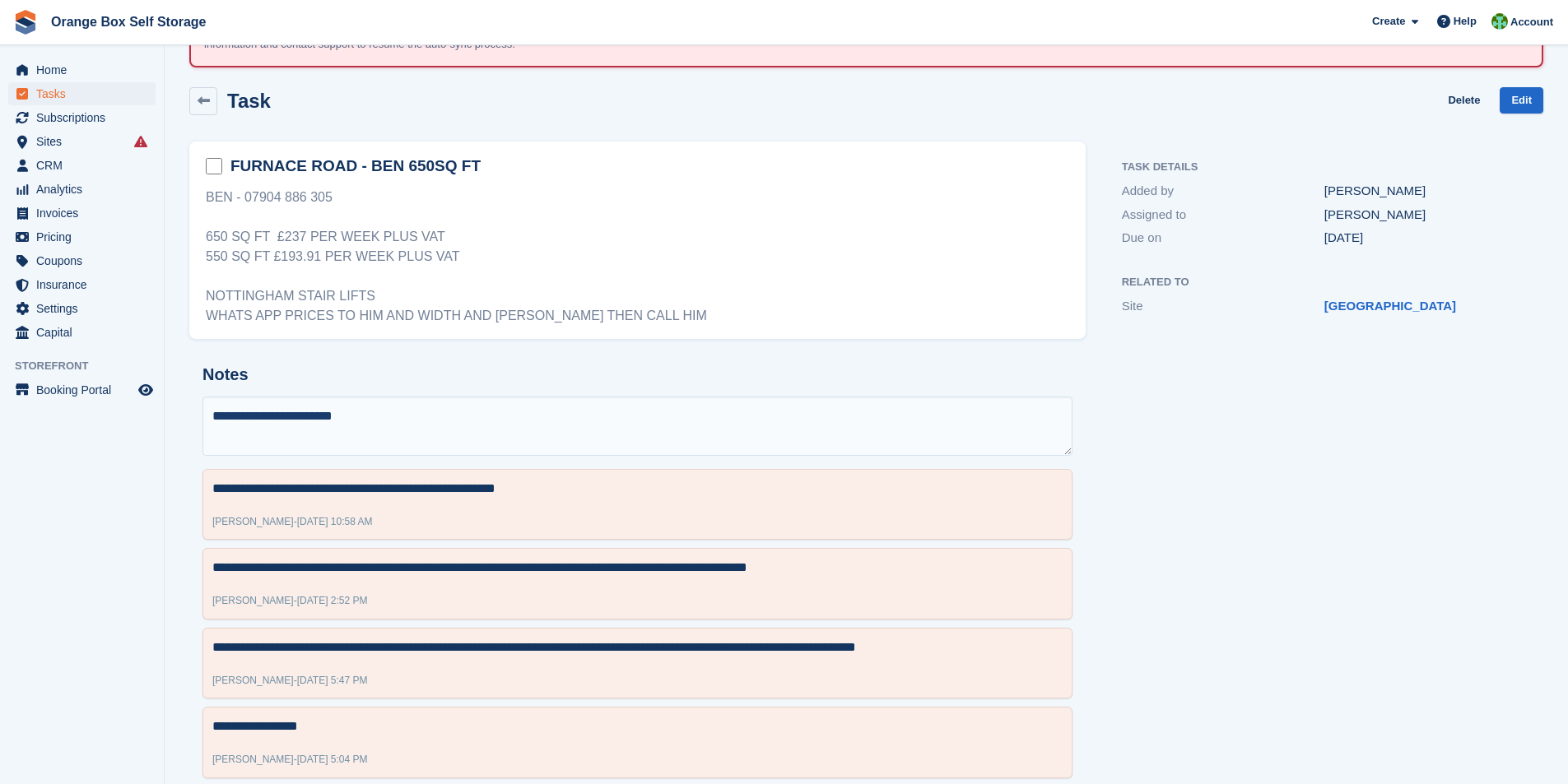
scroll to position [82, 0]
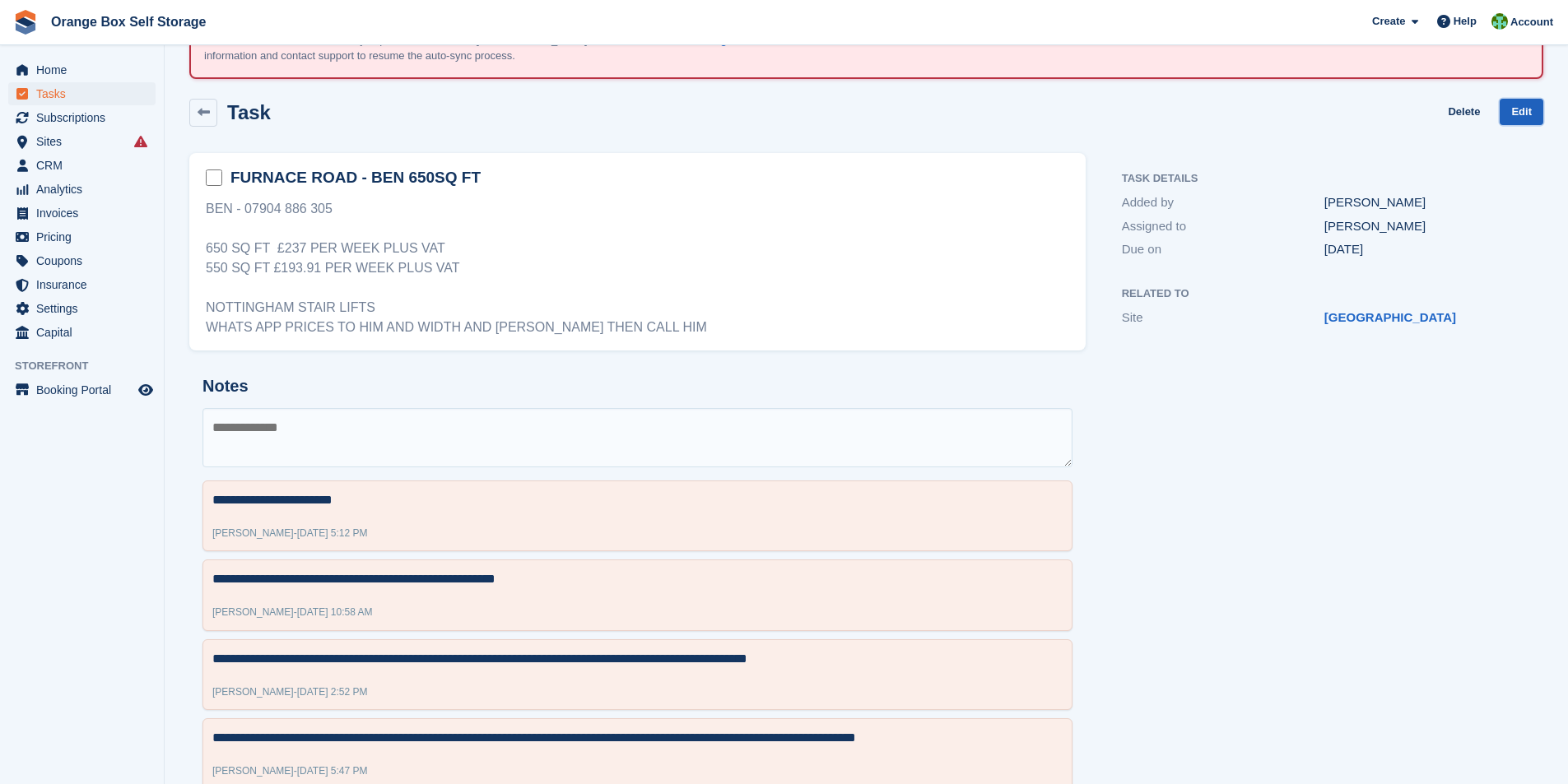
click at [1535, 110] on link "Edit" at bounding box center [1522, 112] width 44 height 27
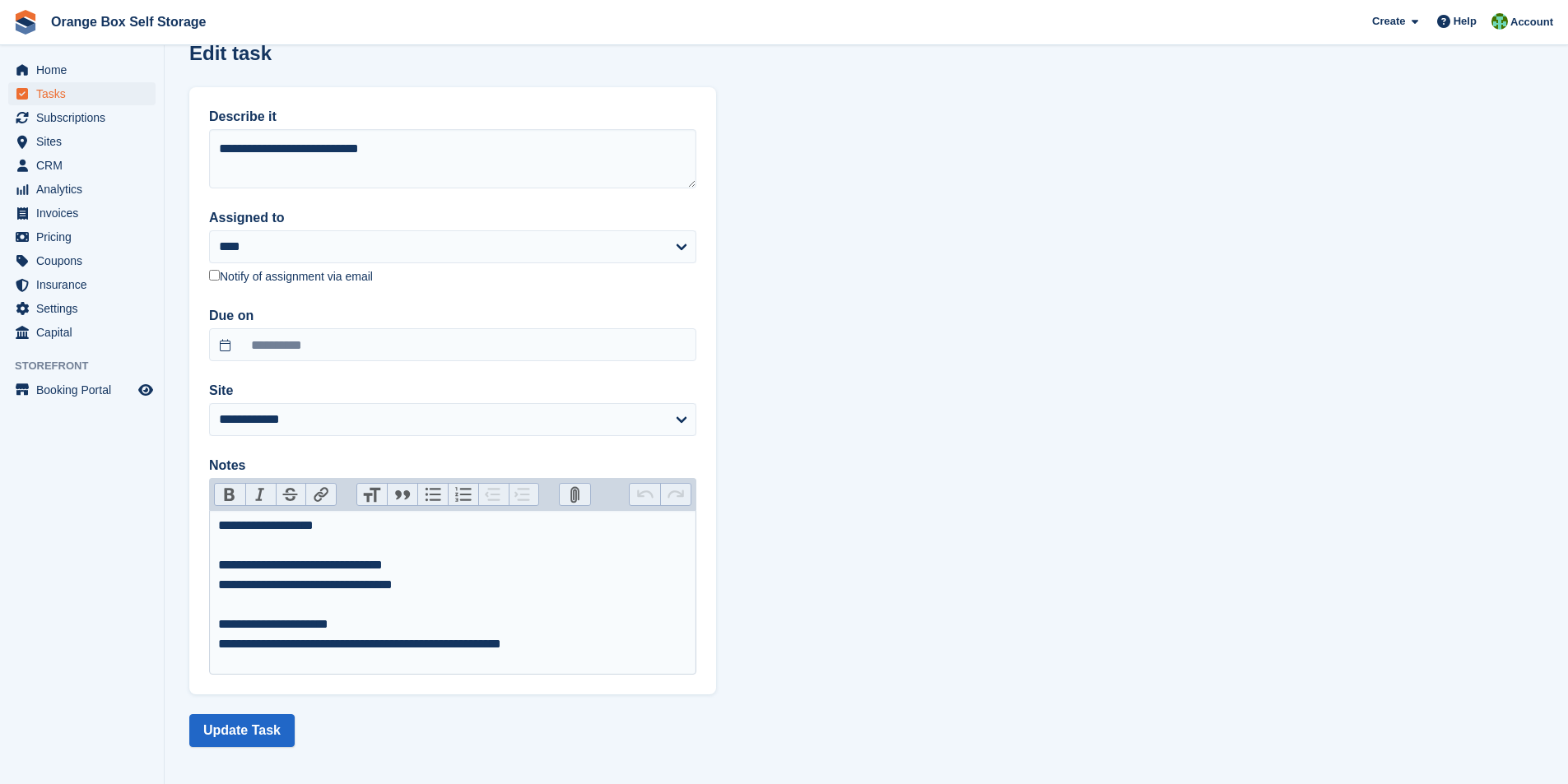
scroll to position [146, 0]
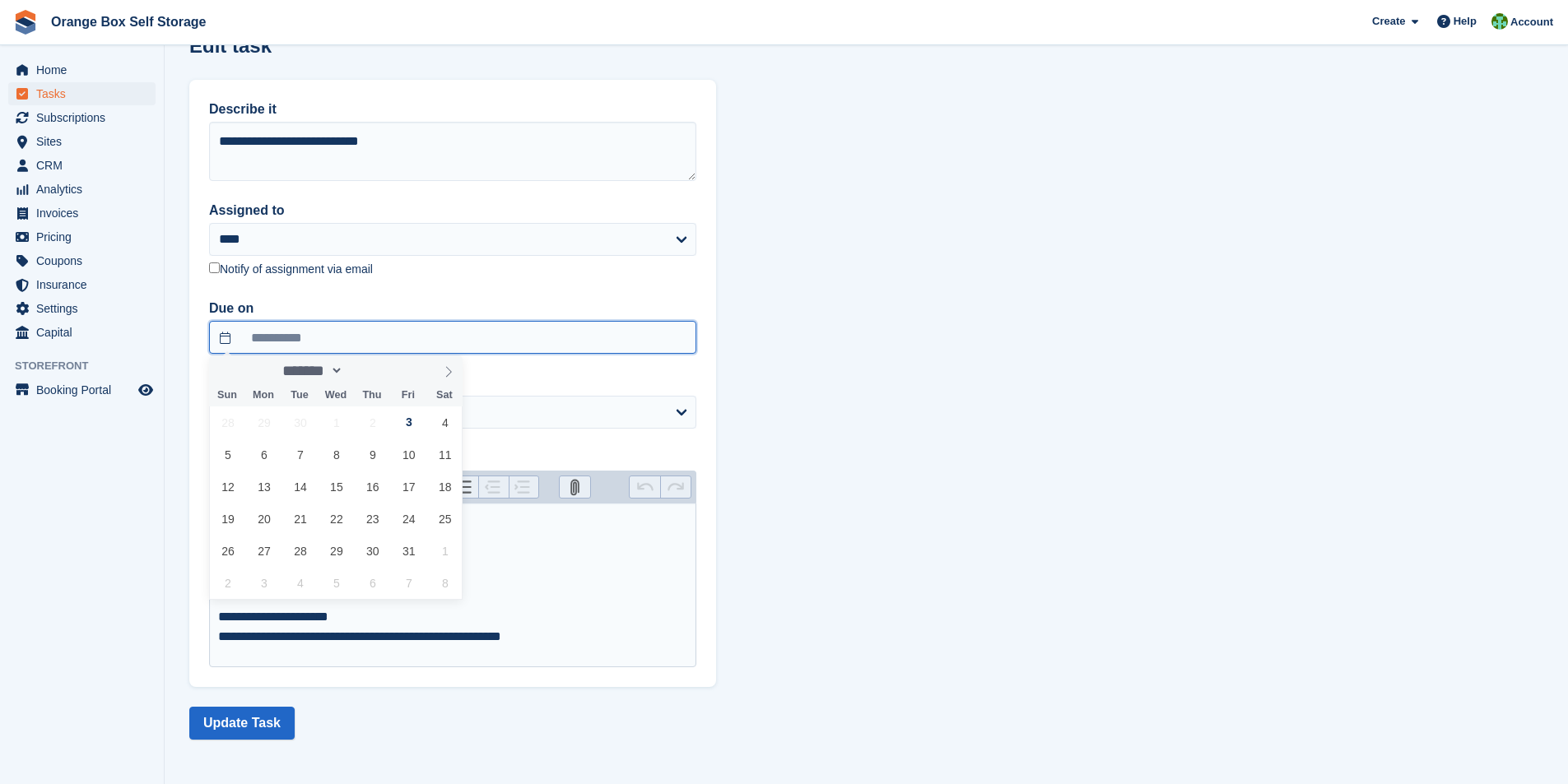
click at [314, 343] on input "**********" at bounding box center [453, 337] width 487 height 33
click at [449, 456] on span "11" at bounding box center [444, 455] width 32 height 32
type input "**********"
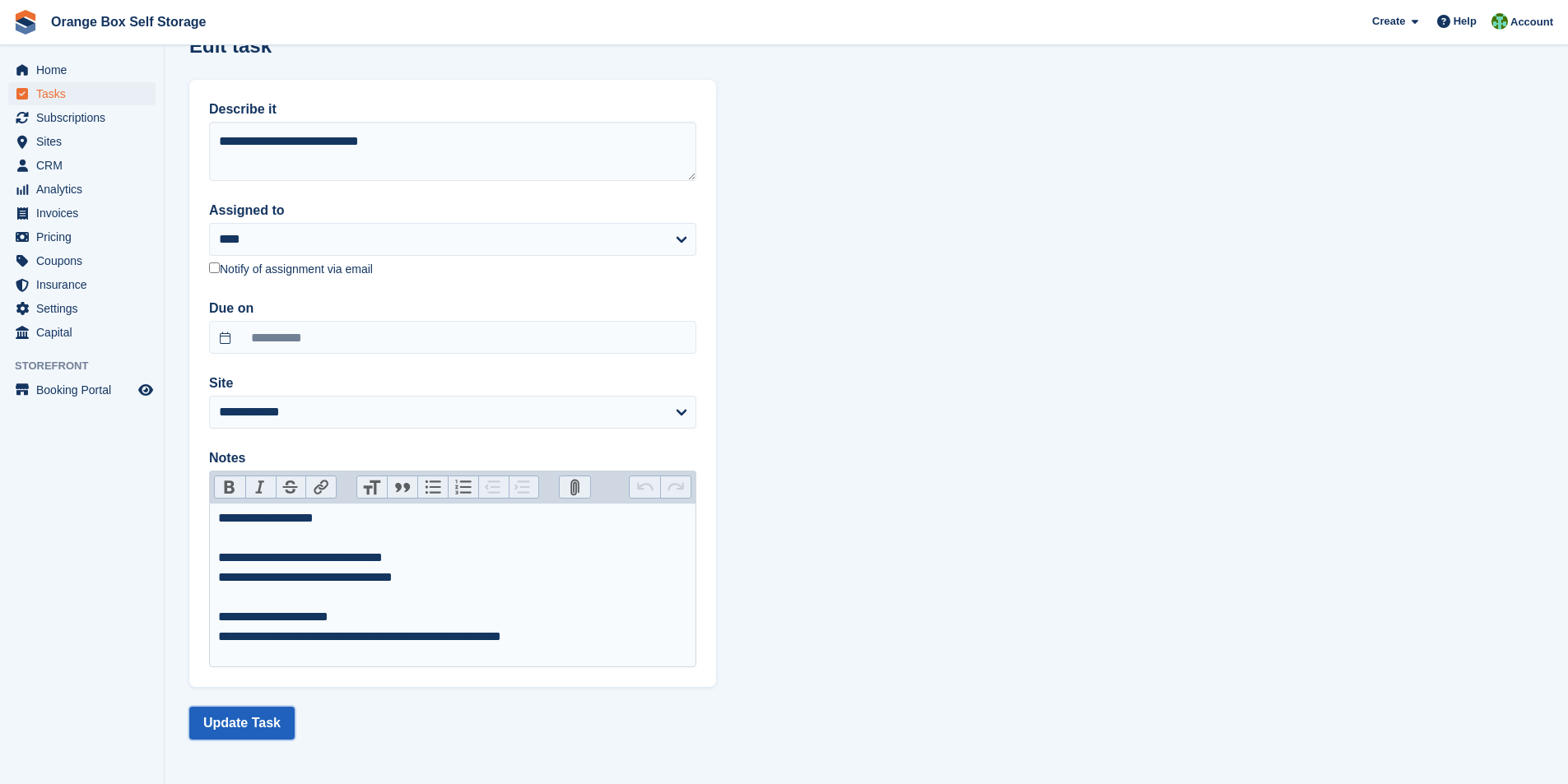
click at [241, 723] on button "Update Task" at bounding box center [242, 724] width 105 height 33
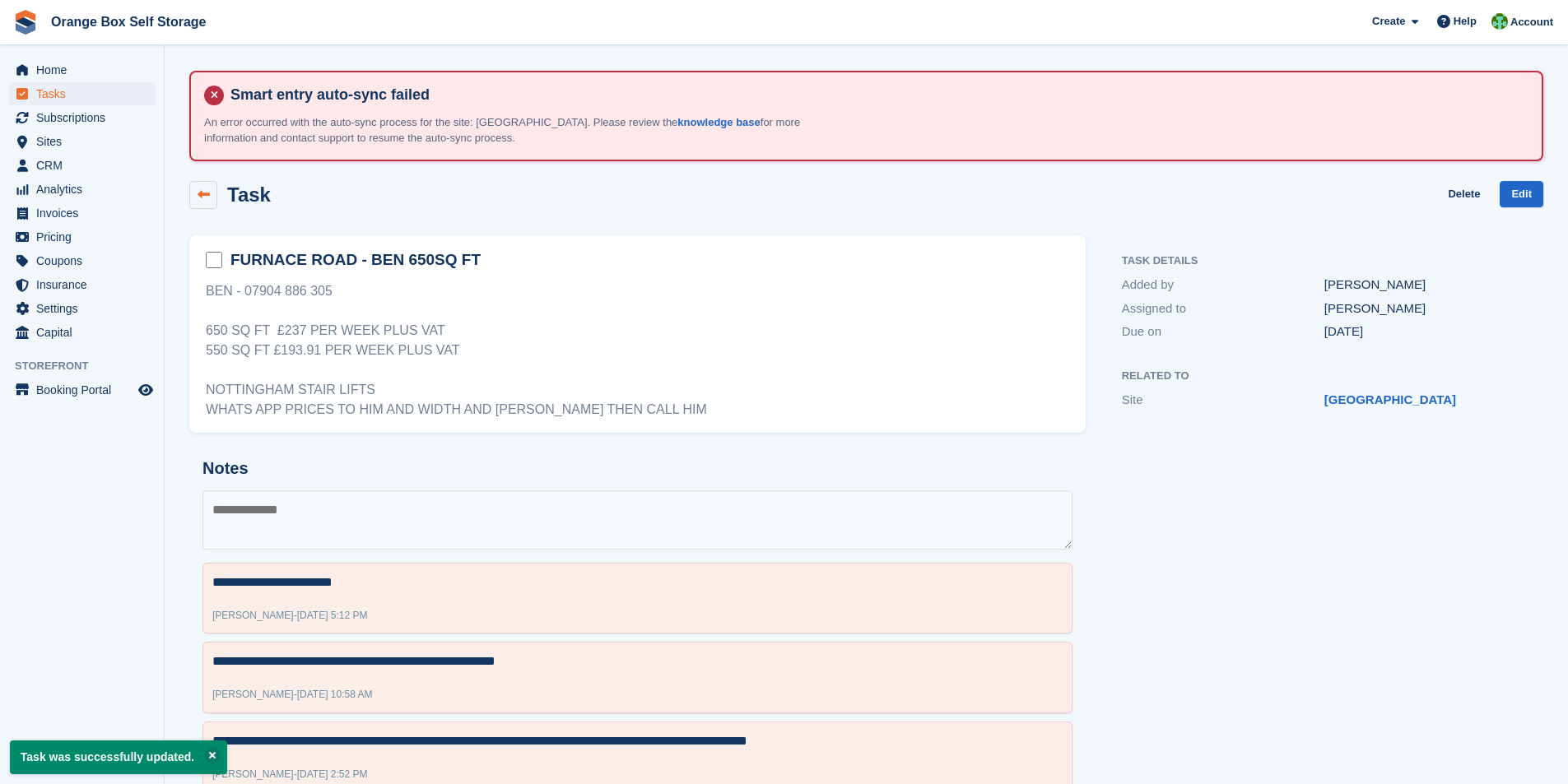
click at [207, 197] on icon at bounding box center [203, 194] width 12 height 12
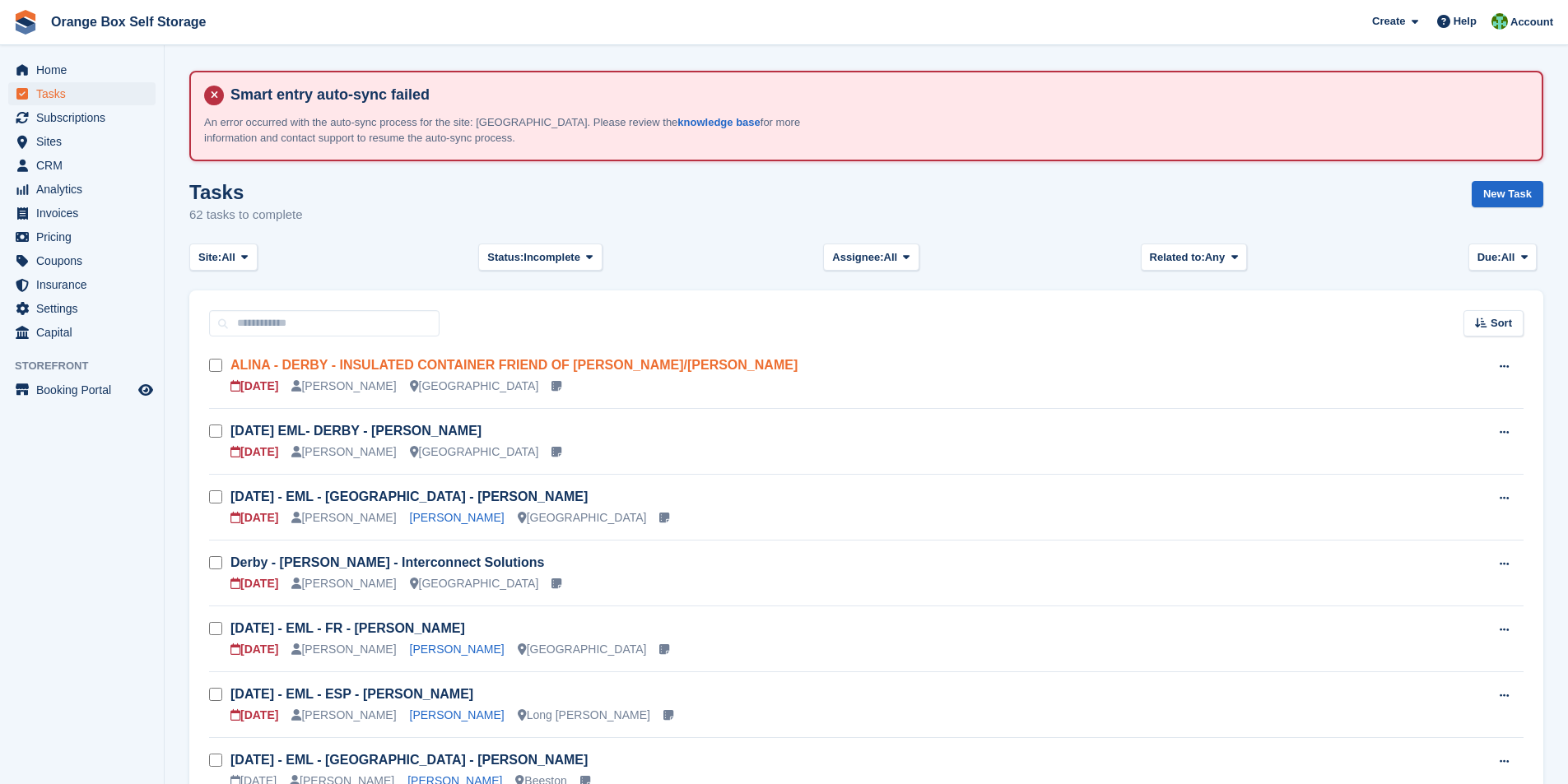
click at [392, 364] on link "ALINA - DERBY - INSULATED CONTAINER FRIEND OF [PERSON_NAME]/[PERSON_NAME]" at bounding box center [513, 365] width 567 height 14
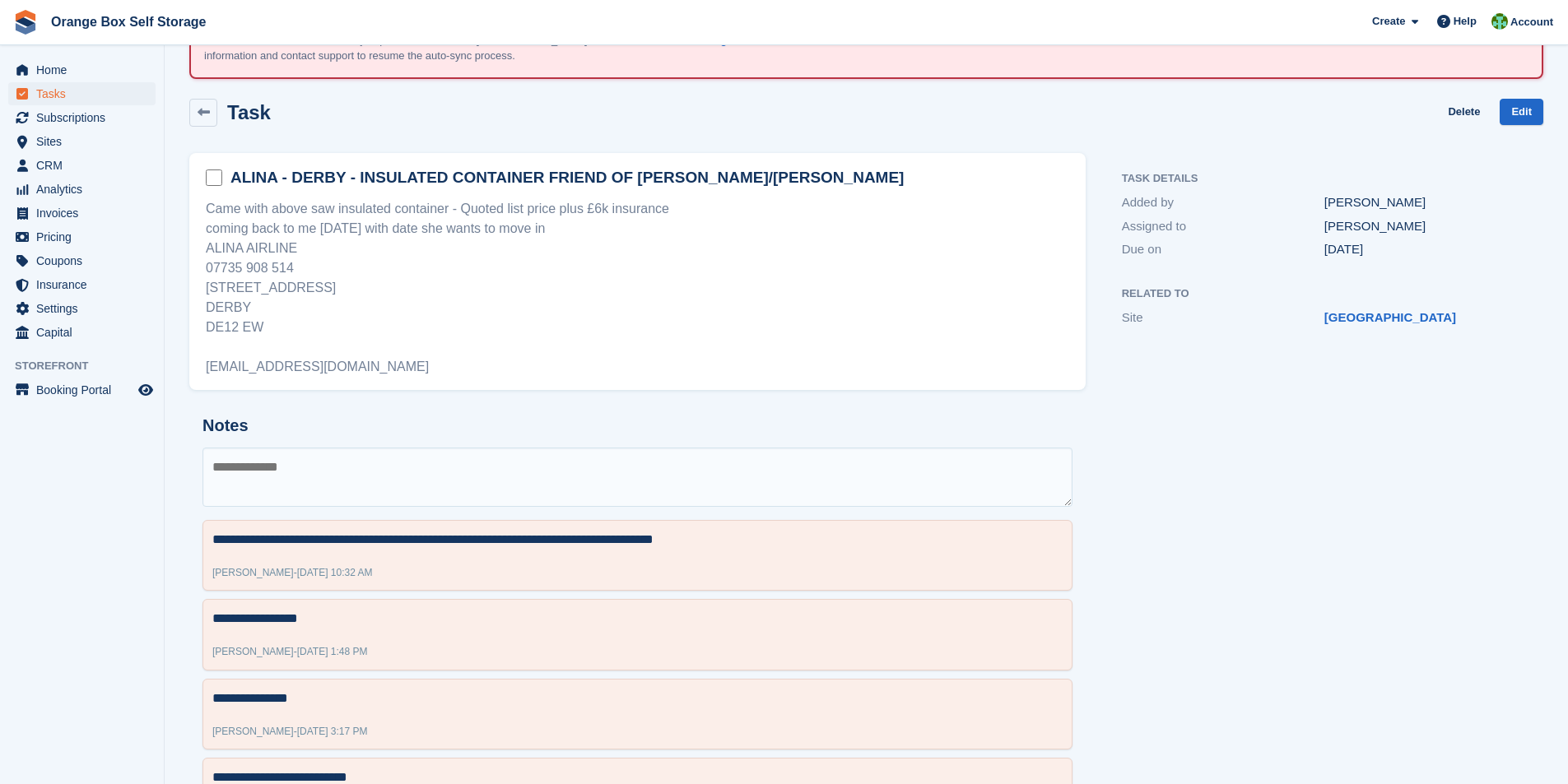
scroll to position [165, 0]
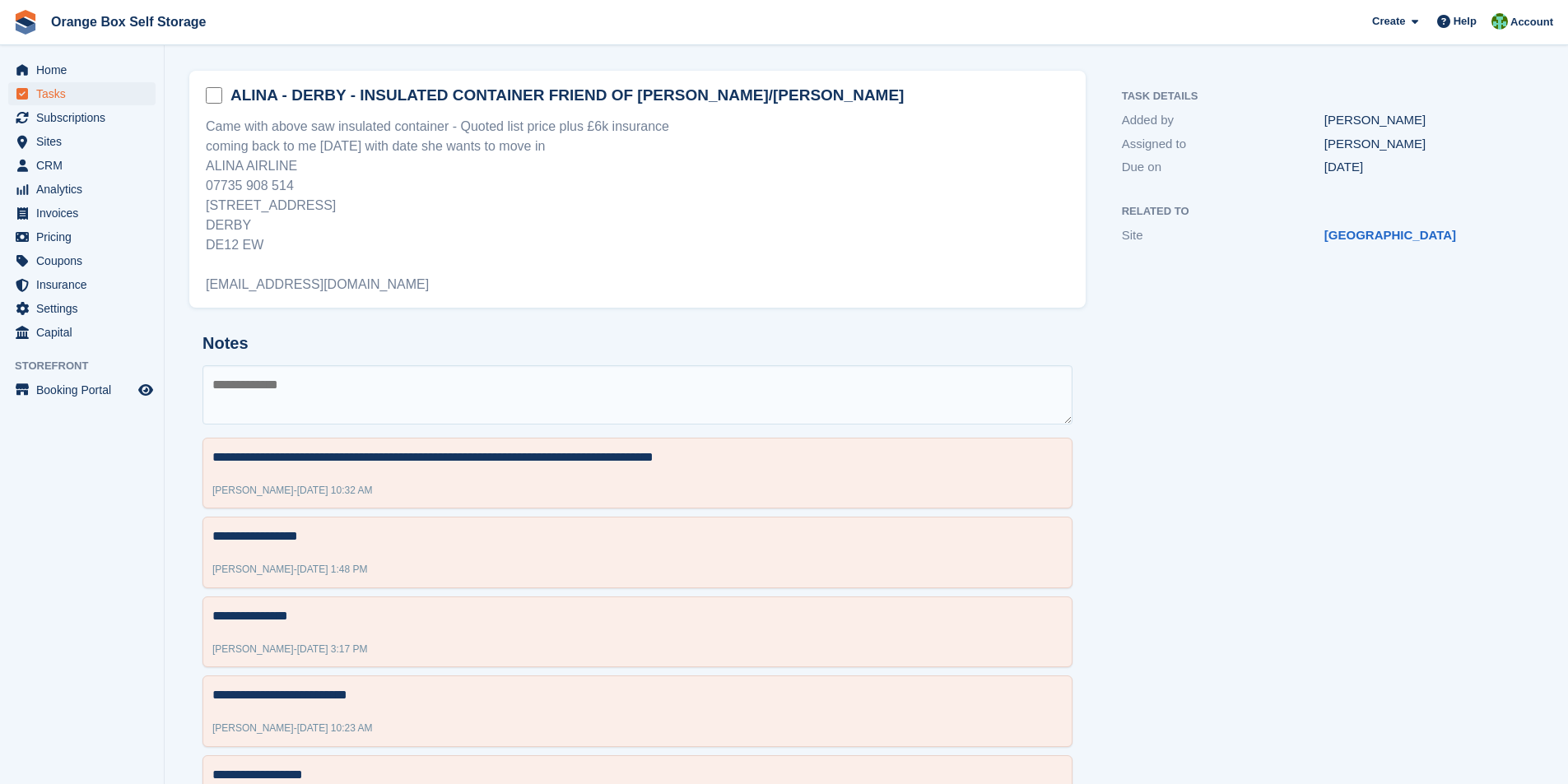
click at [279, 397] on textarea at bounding box center [637, 395] width 870 height 60
type textarea "*"
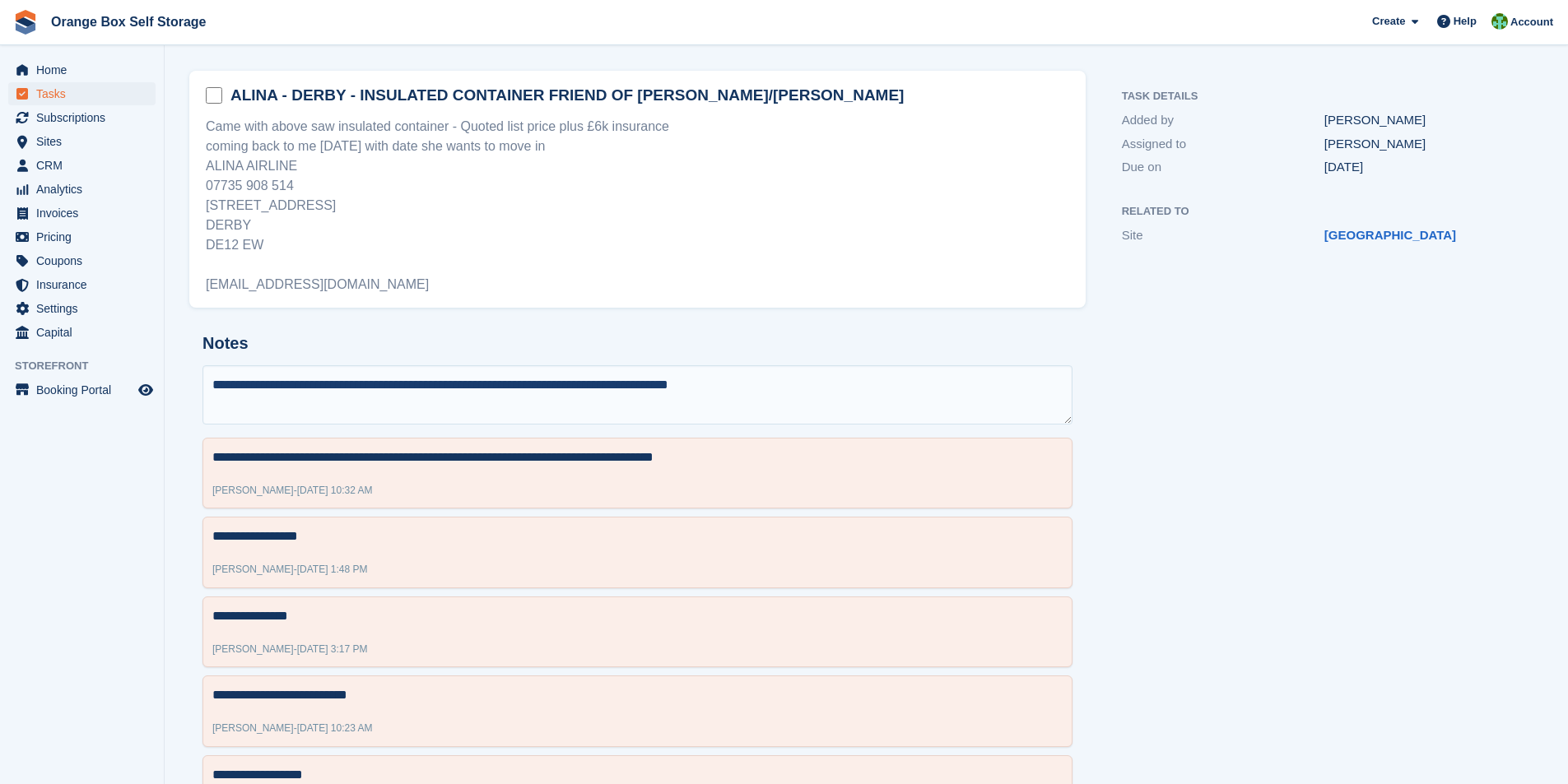
type textarea "**********"
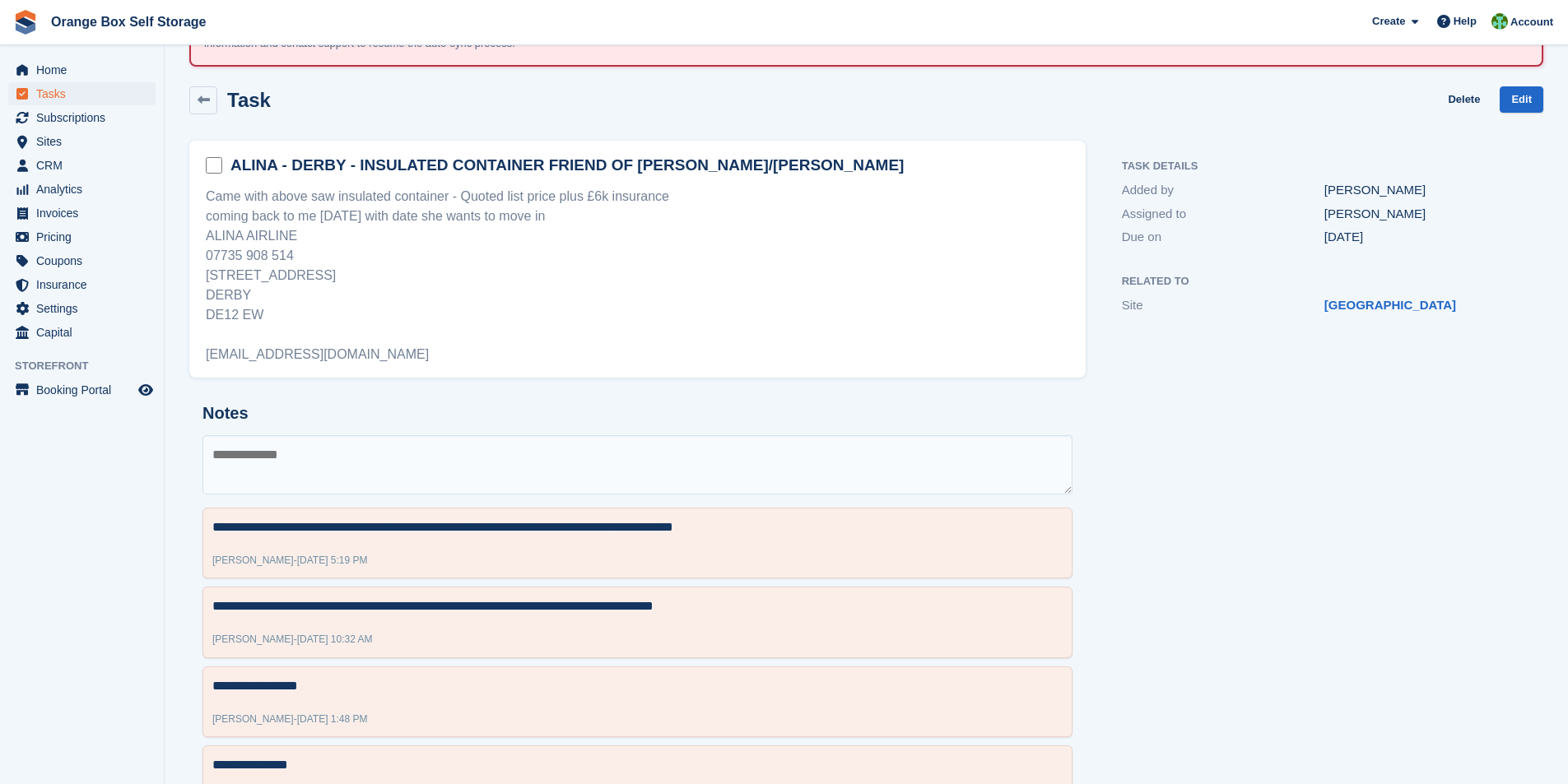
scroll to position [0, 0]
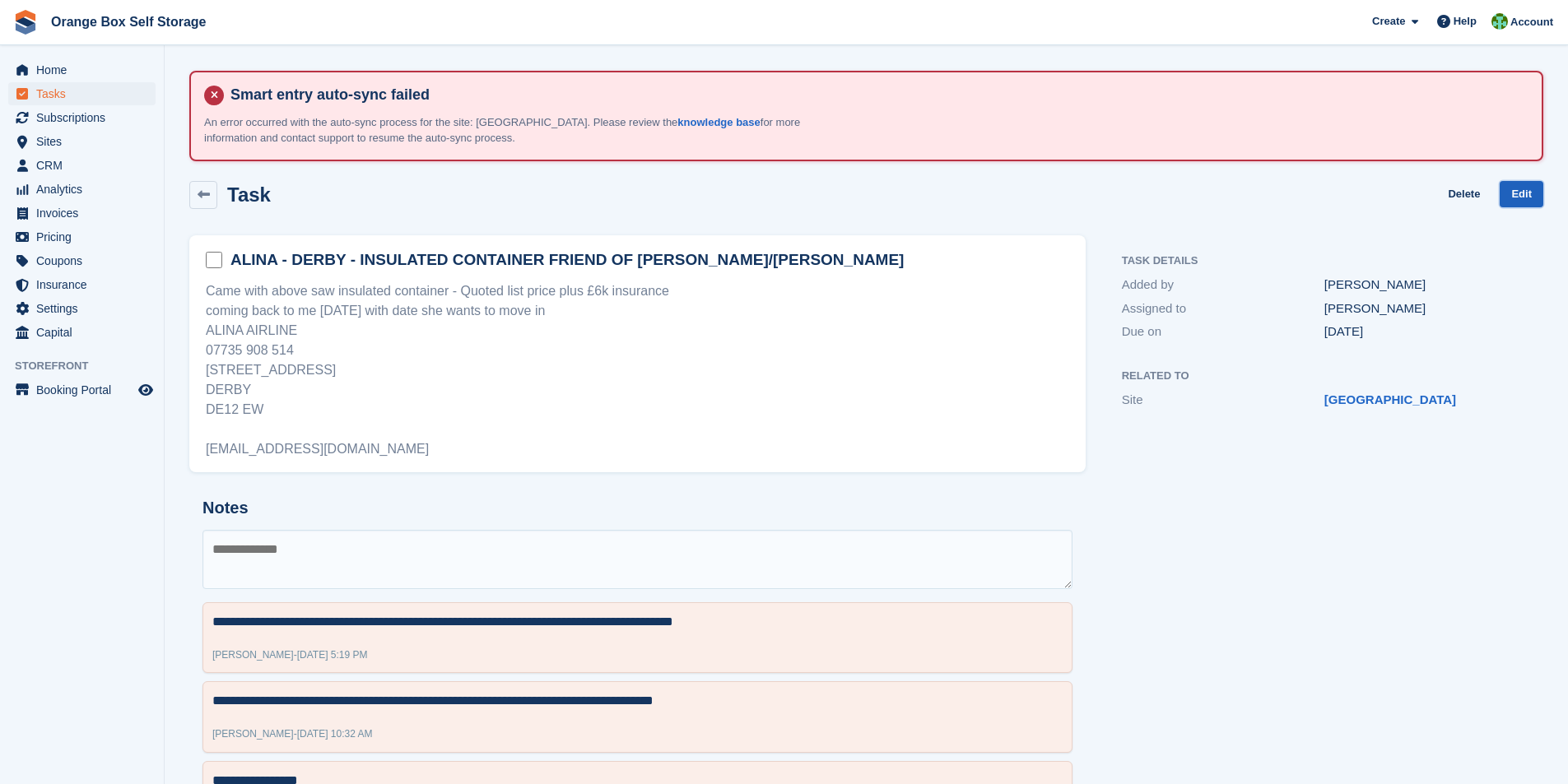
click at [1529, 199] on link "Edit" at bounding box center [1522, 194] width 44 height 27
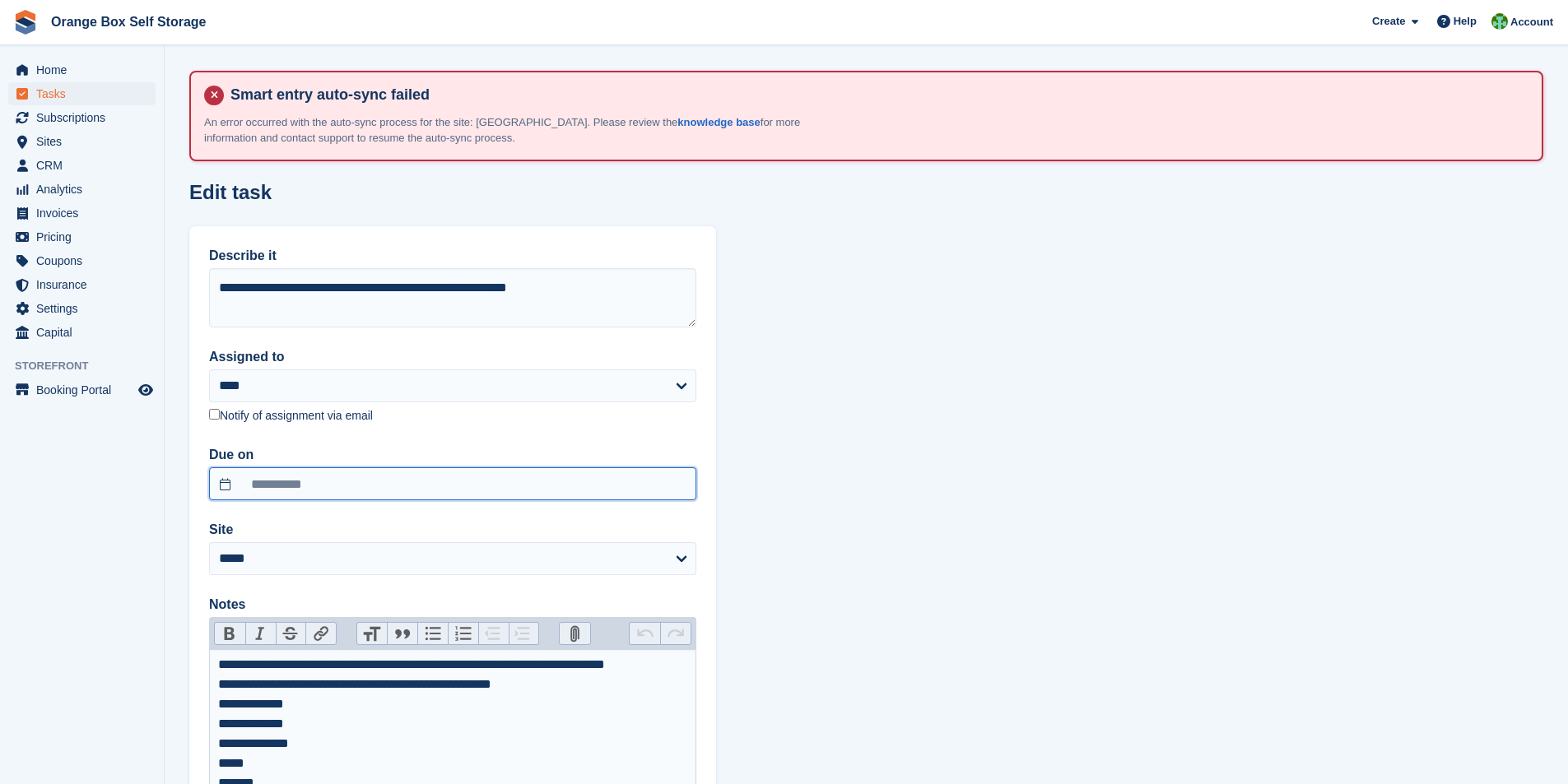
click at [284, 490] on input "**********" at bounding box center [453, 484] width 487 height 33
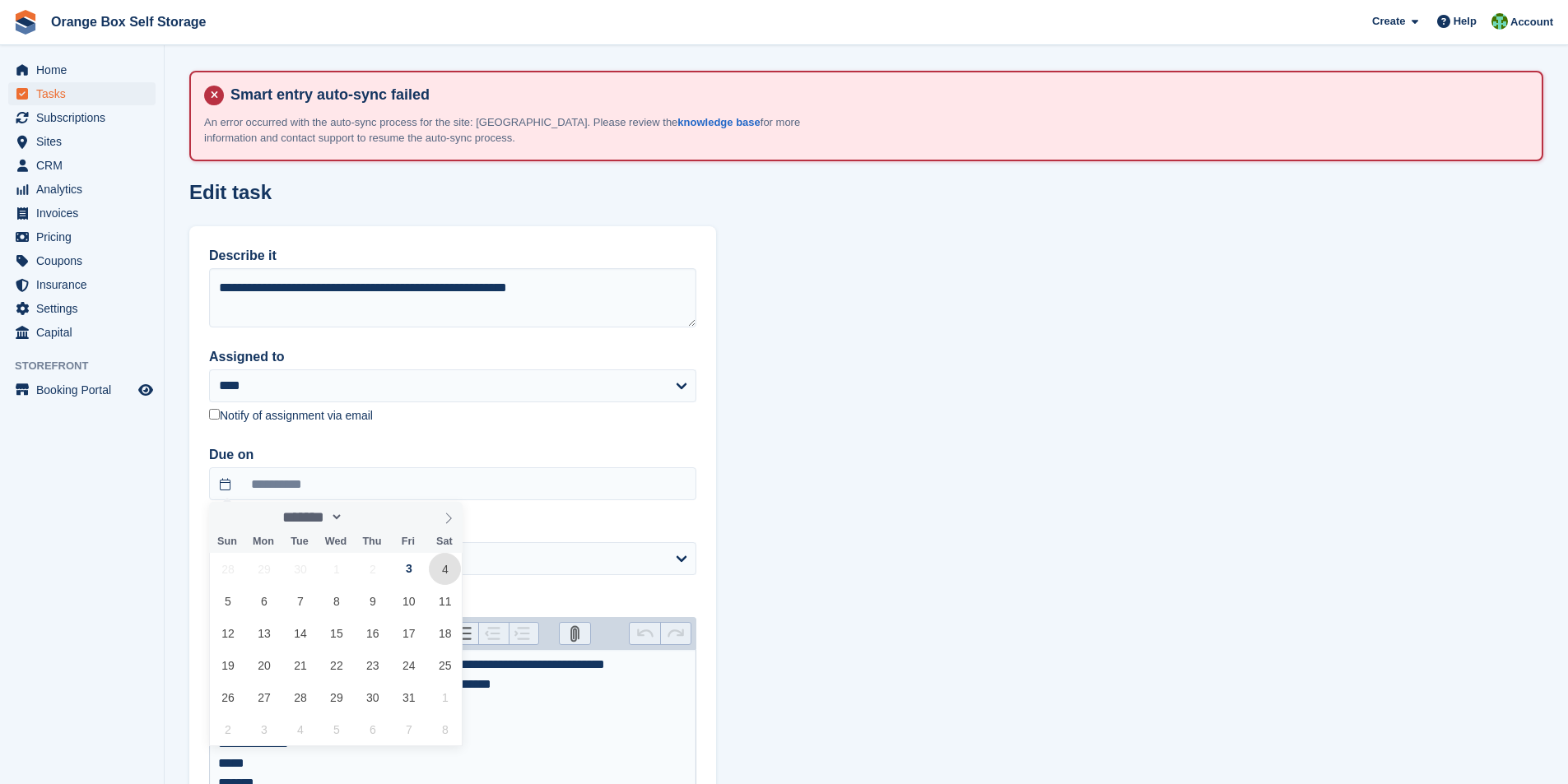
click at [442, 573] on span "4" at bounding box center [444, 569] width 32 height 32
type input "**********"
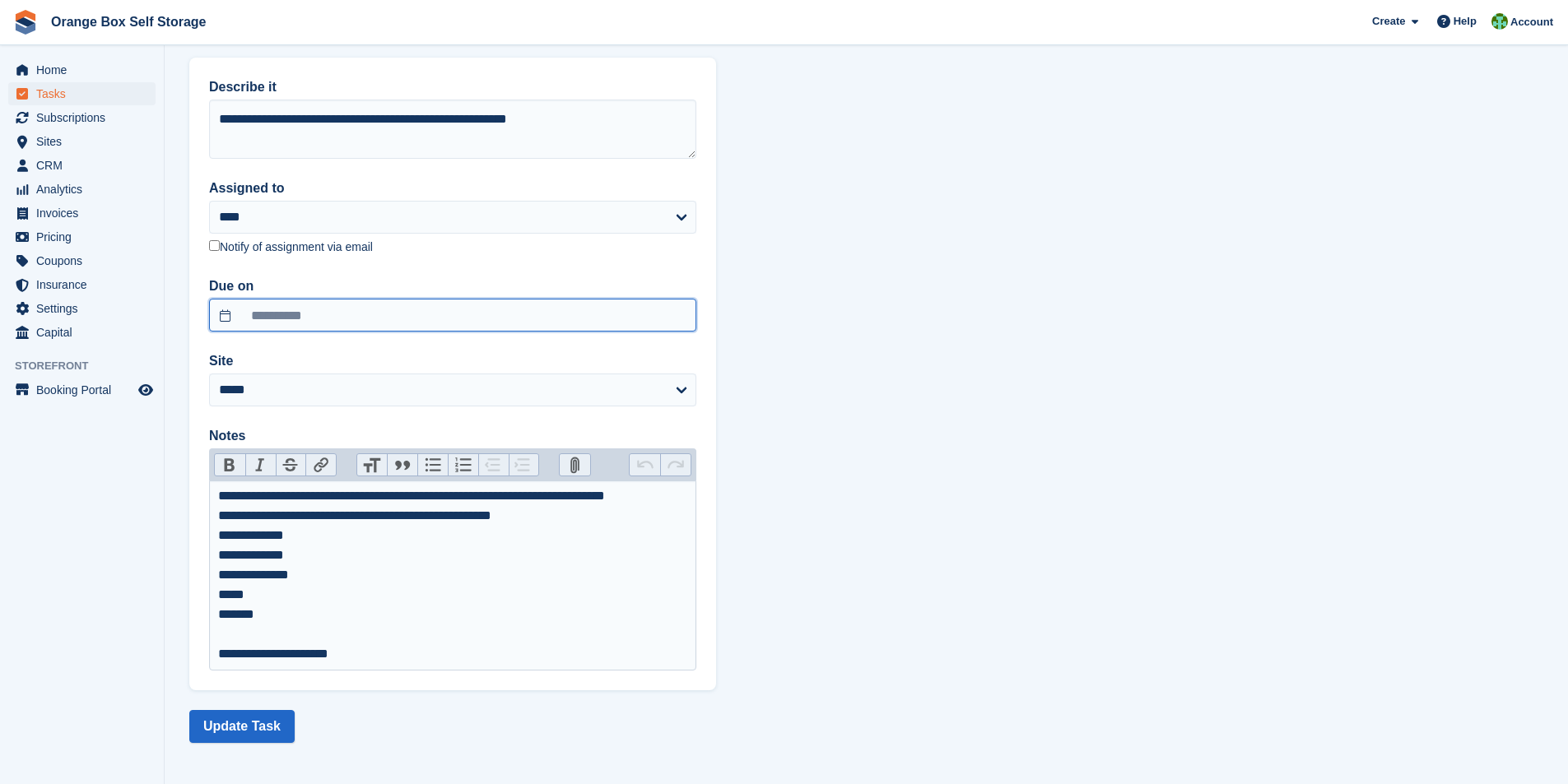
scroll to position [172, 0]
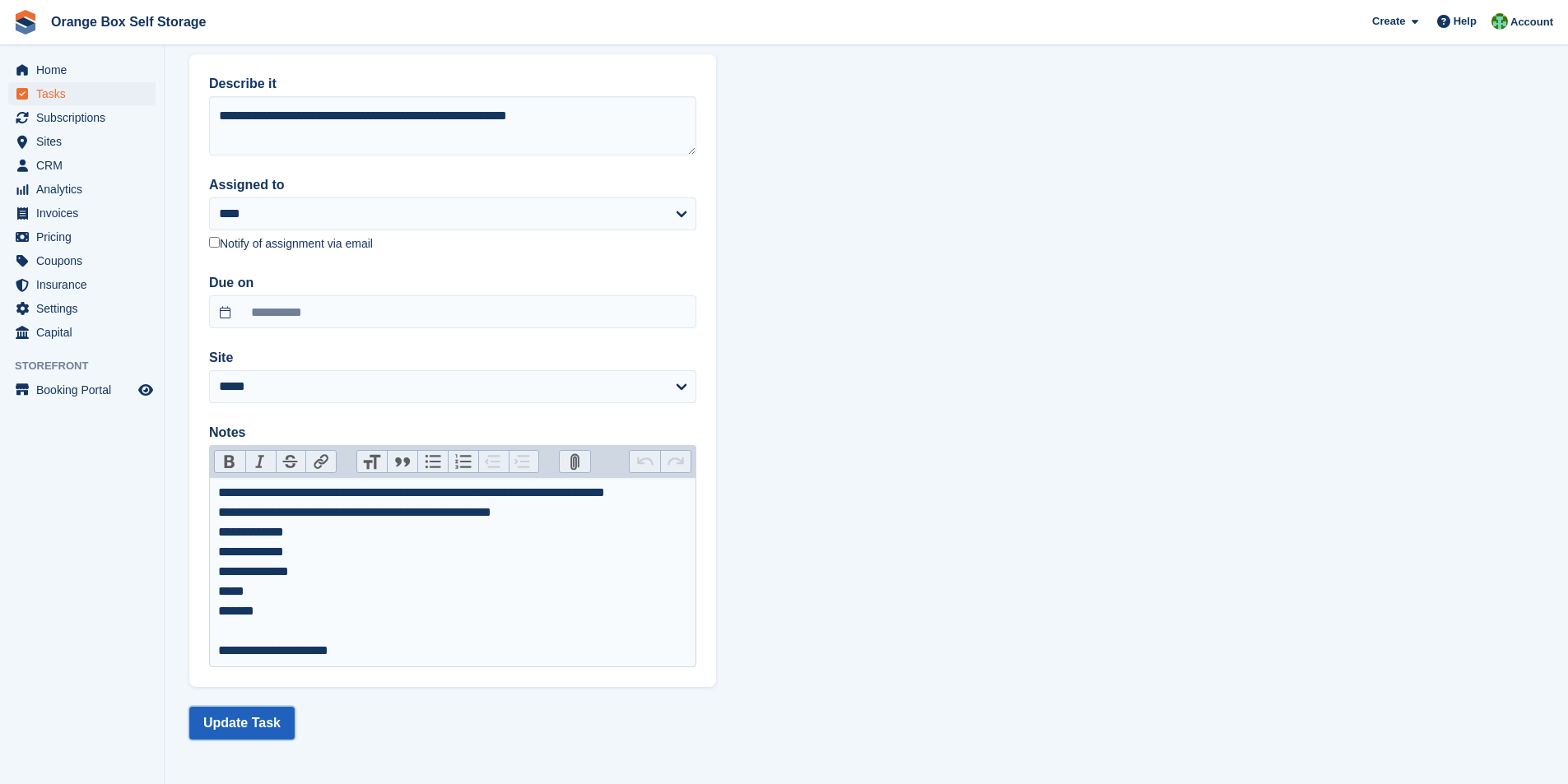
click at [254, 726] on button "Update Task" at bounding box center [242, 724] width 105 height 33
